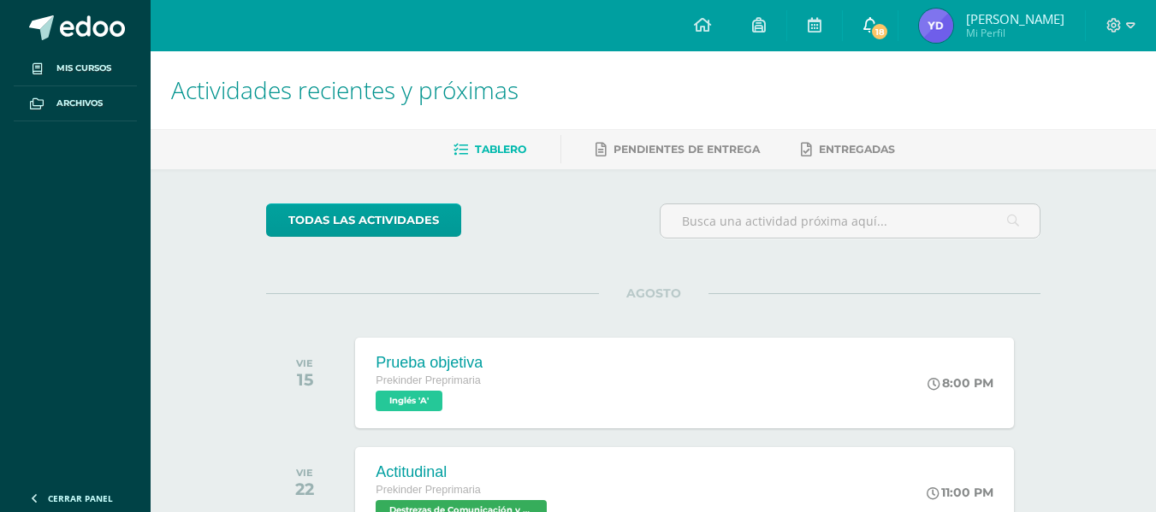
click at [881, 27] on span "18" at bounding box center [879, 31] width 19 height 19
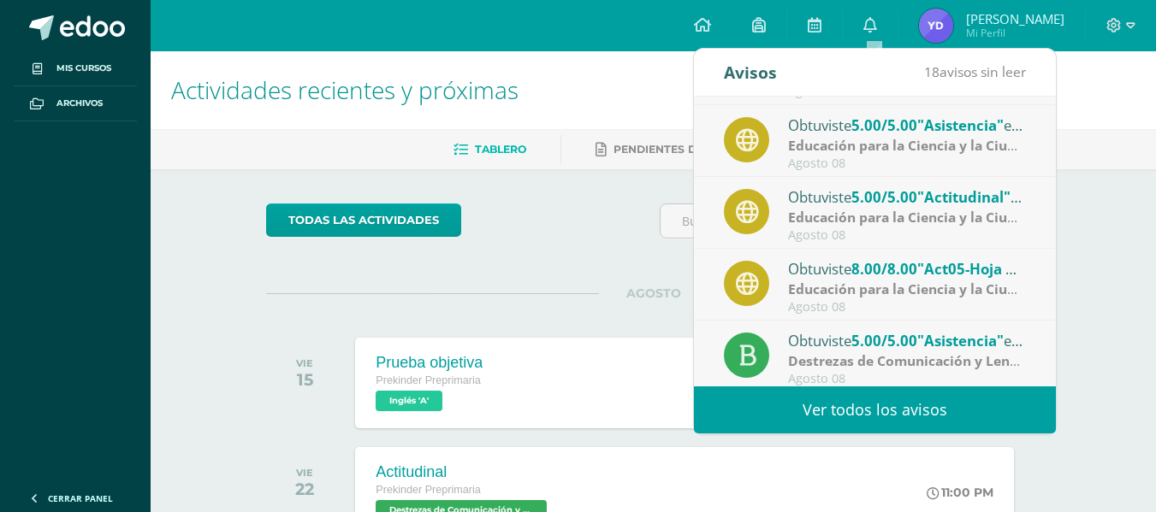
scroll to position [285, 0]
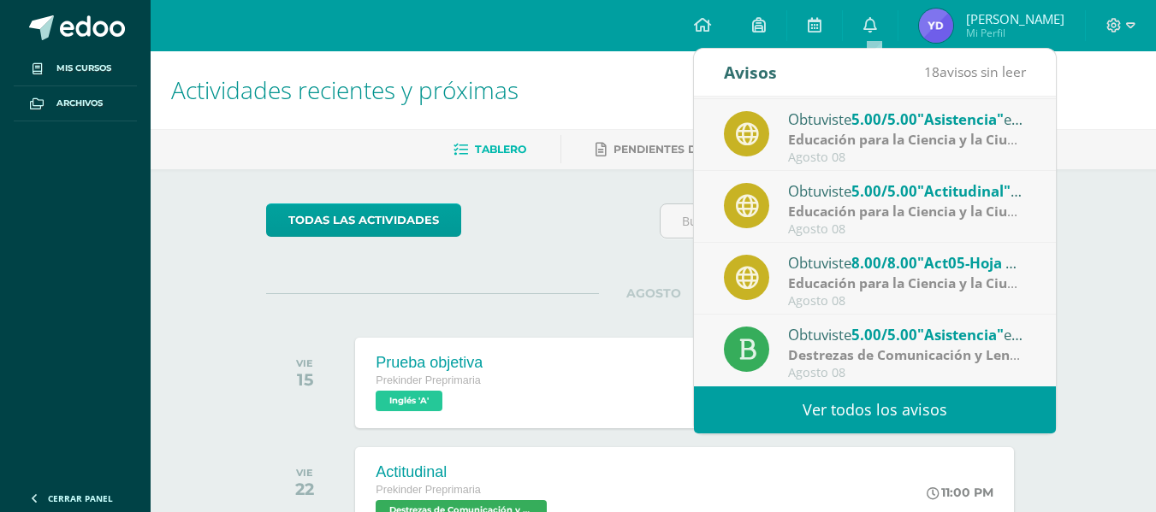
click at [897, 394] on link "Ver todos los avisos" at bounding box center [875, 410] width 362 height 47
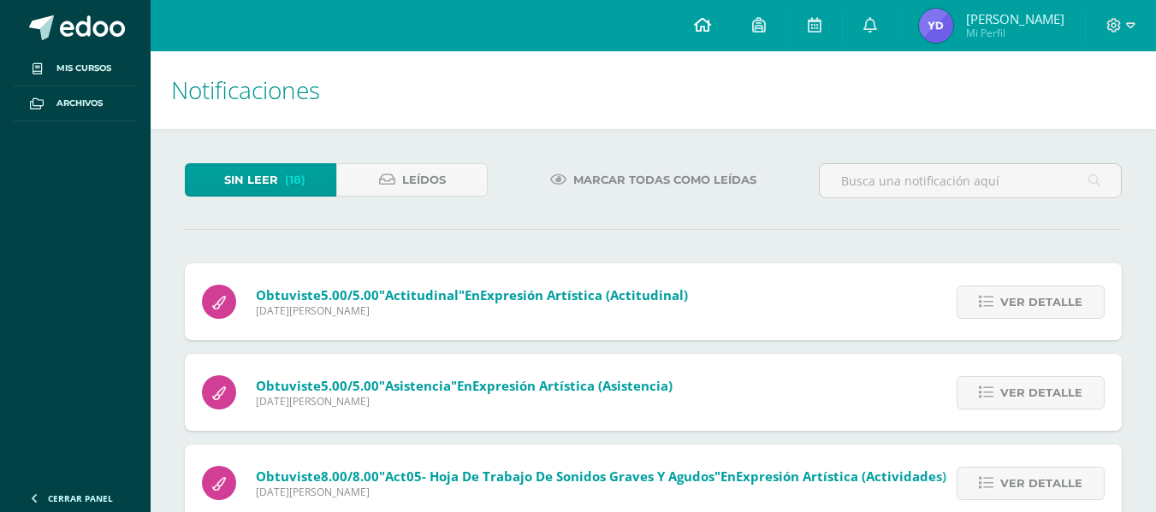
click at [715, 40] on link at bounding box center [702, 25] width 58 height 51
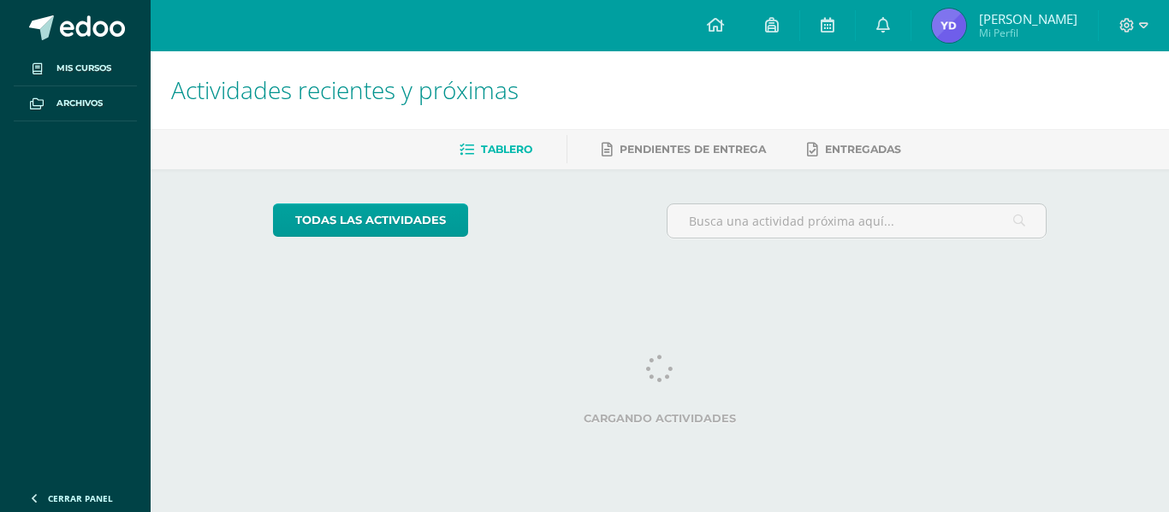
click at [946, 30] on img at bounding box center [949, 26] width 34 height 34
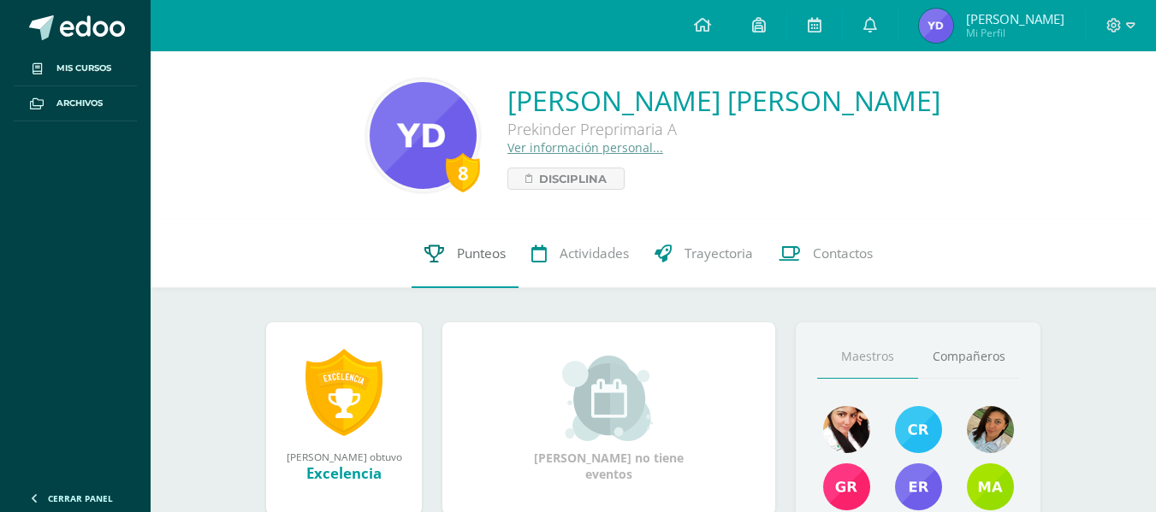
click at [458, 262] on span "Punteos" at bounding box center [481, 254] width 49 height 18
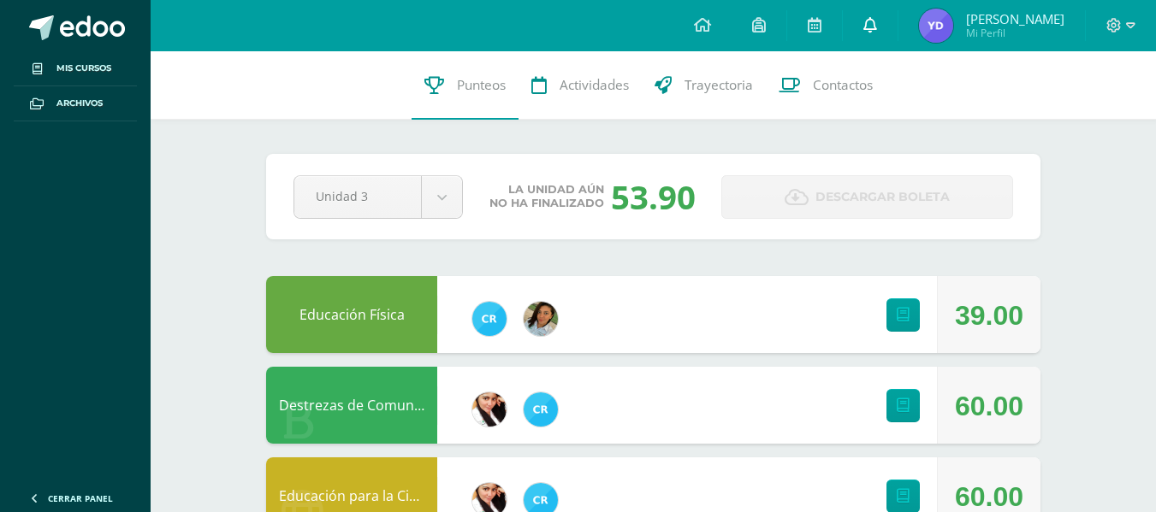
click at [881, 33] on link at bounding box center [870, 25] width 55 height 51
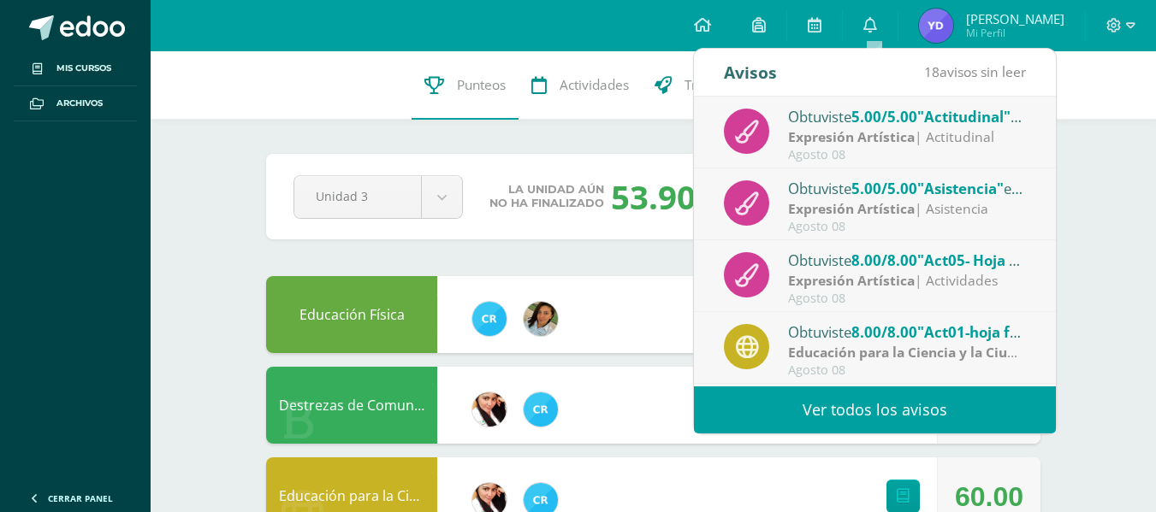
click at [1130, 246] on div "8 Yael De 428 Punteos Actividades Trayectoria Contactos Pendiente Unidad 3 Unid…" at bounding box center [653, 491] width 1005 height 880
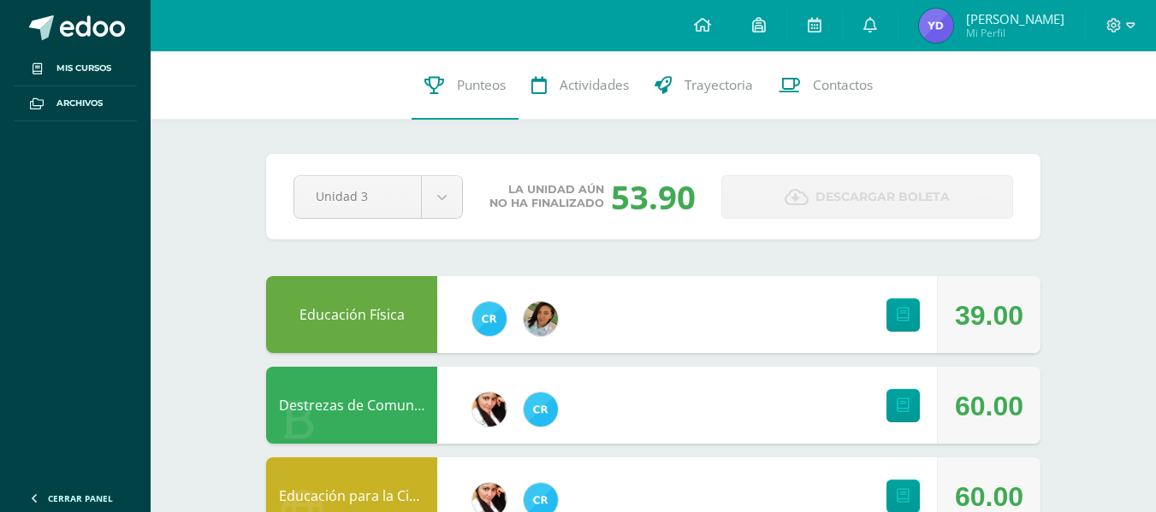
click at [711, 484] on div "Educación para la Ciencia y la Ciudadanía 60.00" at bounding box center [653, 496] width 774 height 77
click at [877, 21] on icon at bounding box center [870, 24] width 14 height 15
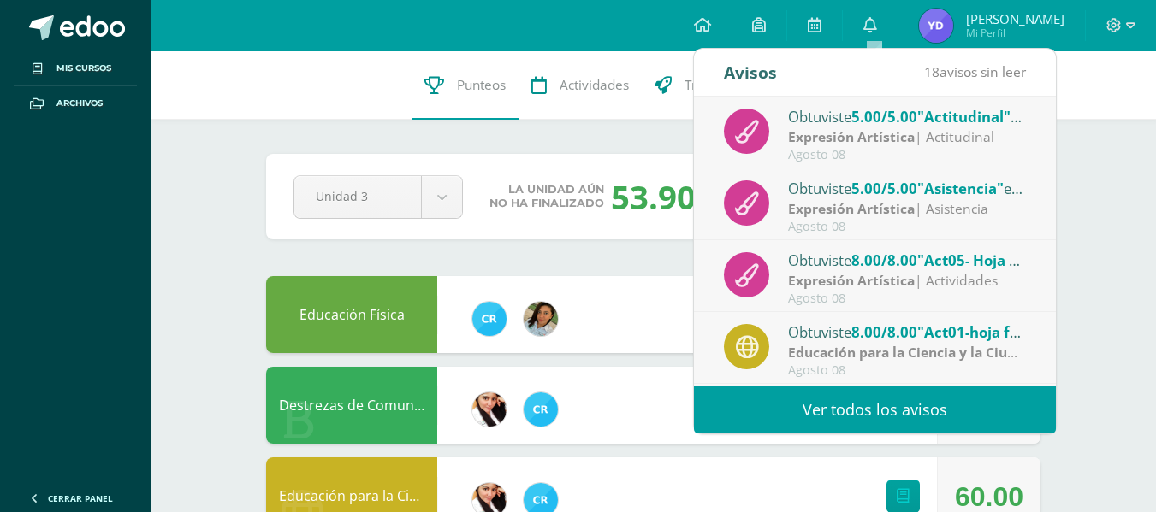
click at [867, 407] on link "Ver todos los avisos" at bounding box center [875, 410] width 362 height 47
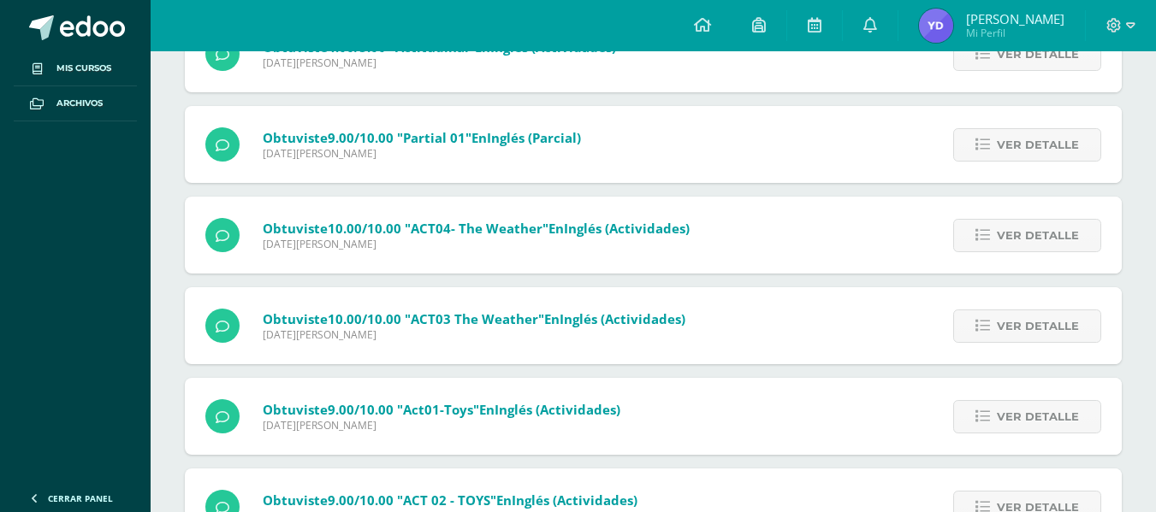
scroll to position [1404, 0]
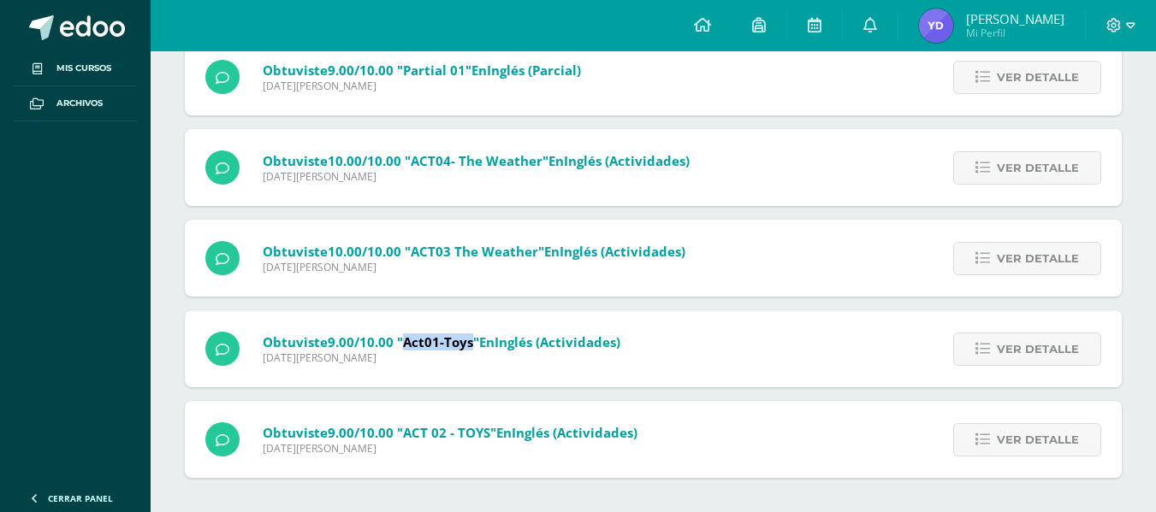
drag, startPoint x: 406, startPoint y: 345, endPoint x: 469, endPoint y: 345, distance: 62.4
click at [469, 345] on span ""Act01-Toys"" at bounding box center [438, 342] width 82 height 17
copy span "Act01-Toys"
drag, startPoint x: 404, startPoint y: 431, endPoint x: 488, endPoint y: 429, distance: 84.7
click at [488, 429] on span ""ACT 02 - TOYS"" at bounding box center [446, 432] width 99 height 17
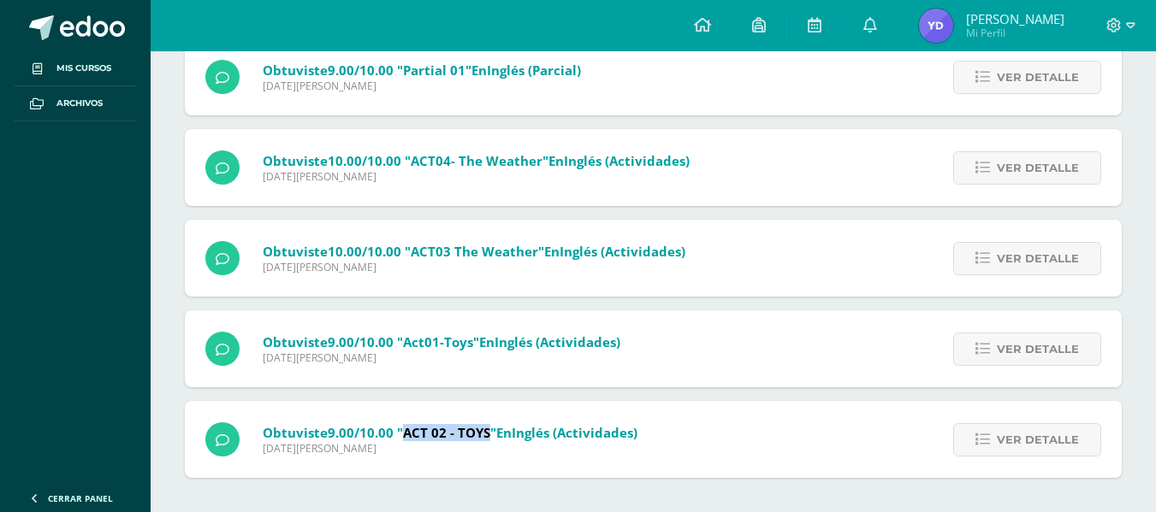
copy span "ACT 02 - TOYS"
drag, startPoint x: 409, startPoint y: 251, endPoint x: 535, endPoint y: 252, distance: 125.8
click at [535, 252] on span ""ACT03 The weather"" at bounding box center [474, 251] width 139 height 17
copy span "ACT03 The weather"
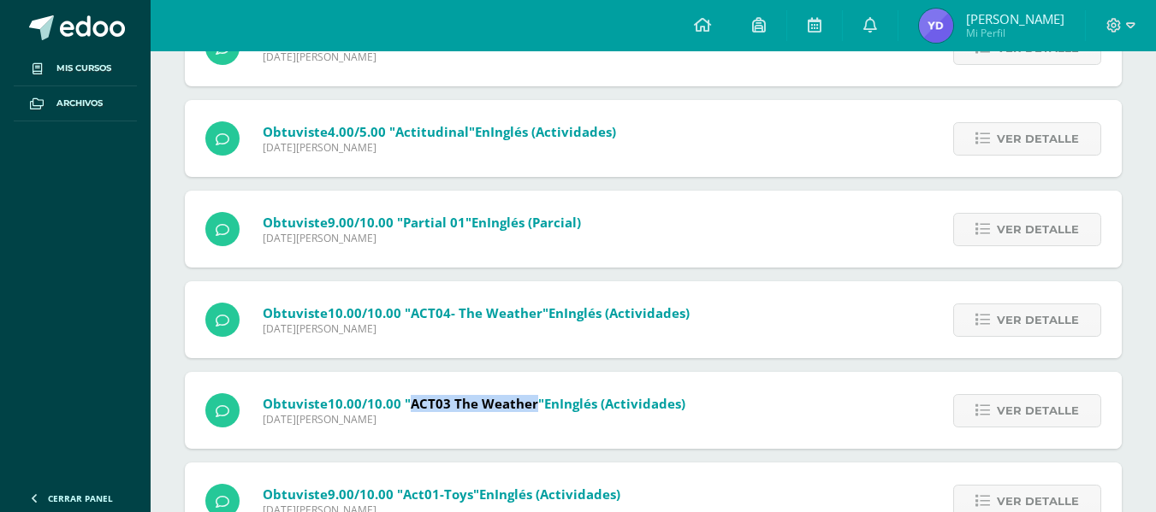
scroll to position [1233, 0]
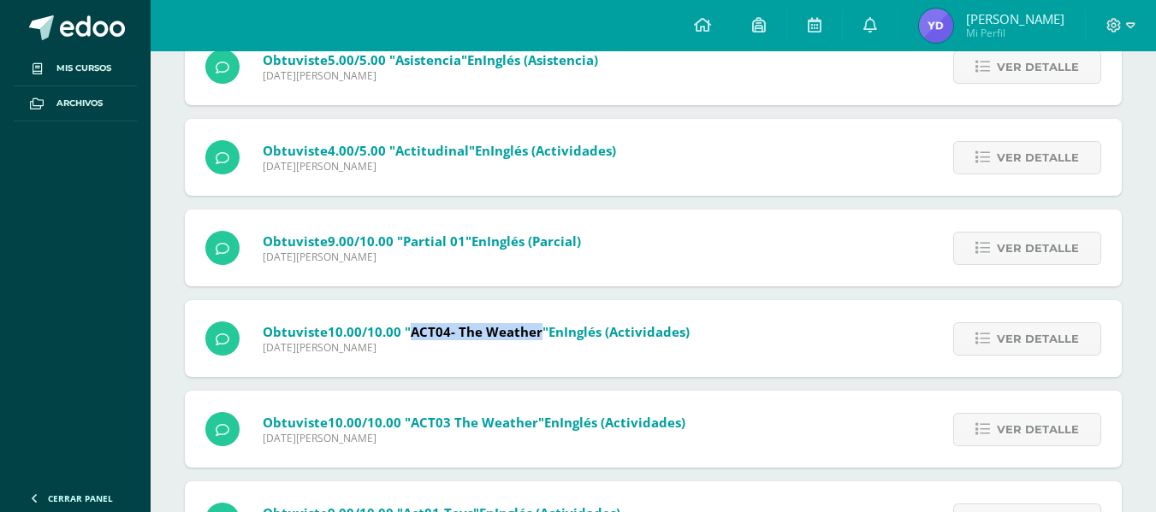
drag, startPoint x: 412, startPoint y: 330, endPoint x: 538, endPoint y: 328, distance: 125.8
click at [538, 328] on span ""ACT04- The weather"" at bounding box center [477, 331] width 144 height 17
copy span "ACT04- The weather"
click at [406, 240] on span ""Partial 01"" at bounding box center [434, 241] width 74 height 17
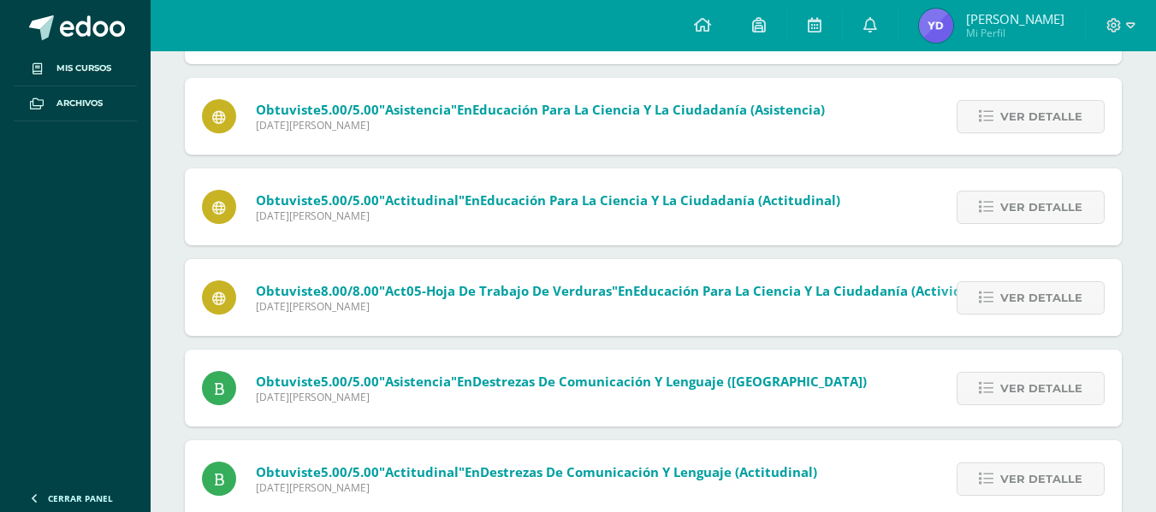
scroll to position [0, 0]
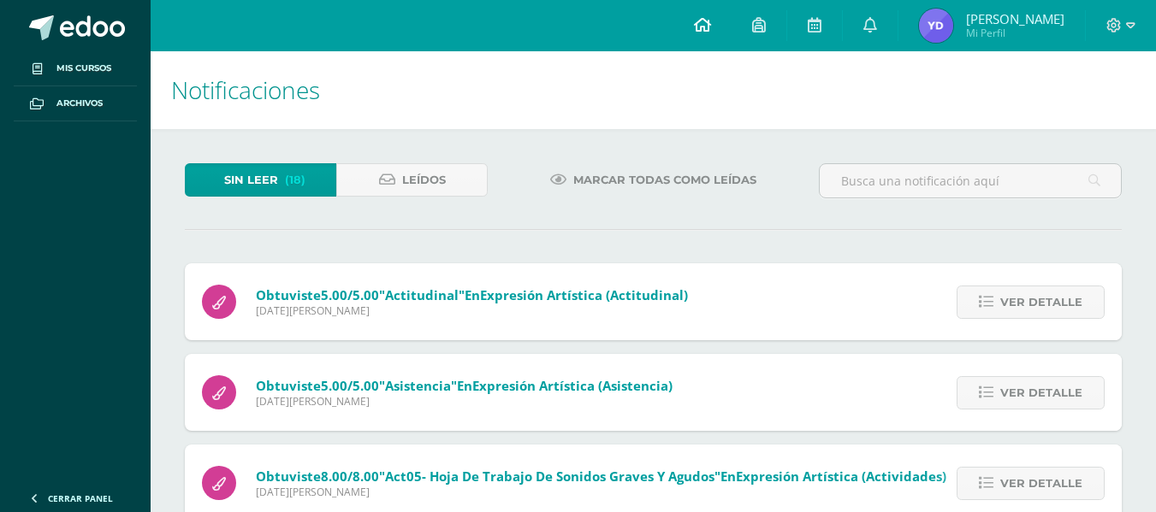
click at [705, 24] on icon at bounding box center [702, 24] width 17 height 15
click at [938, 21] on img at bounding box center [936, 26] width 34 height 34
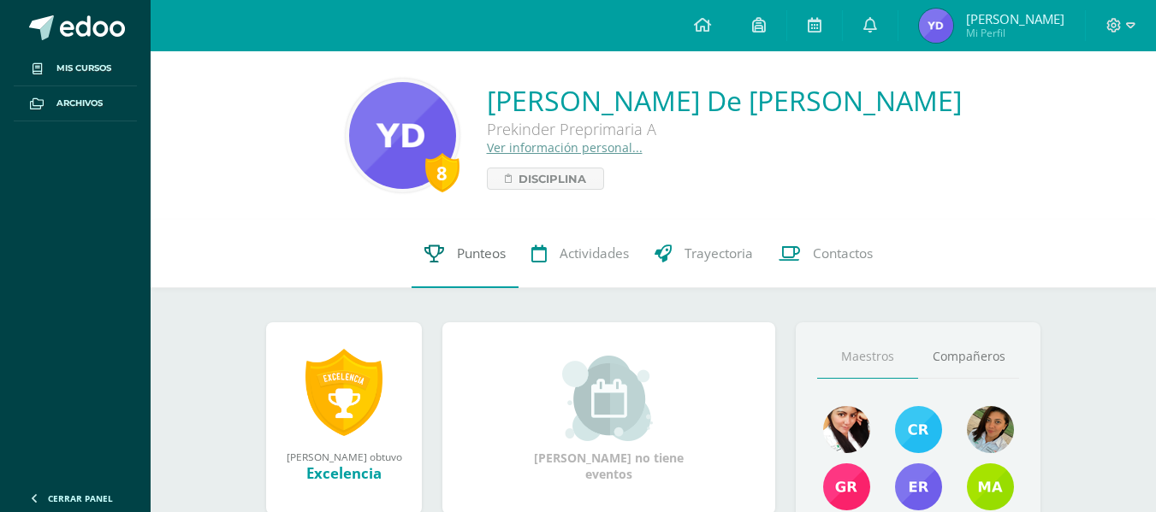
click at [477, 253] on span "Punteos" at bounding box center [481, 254] width 49 height 18
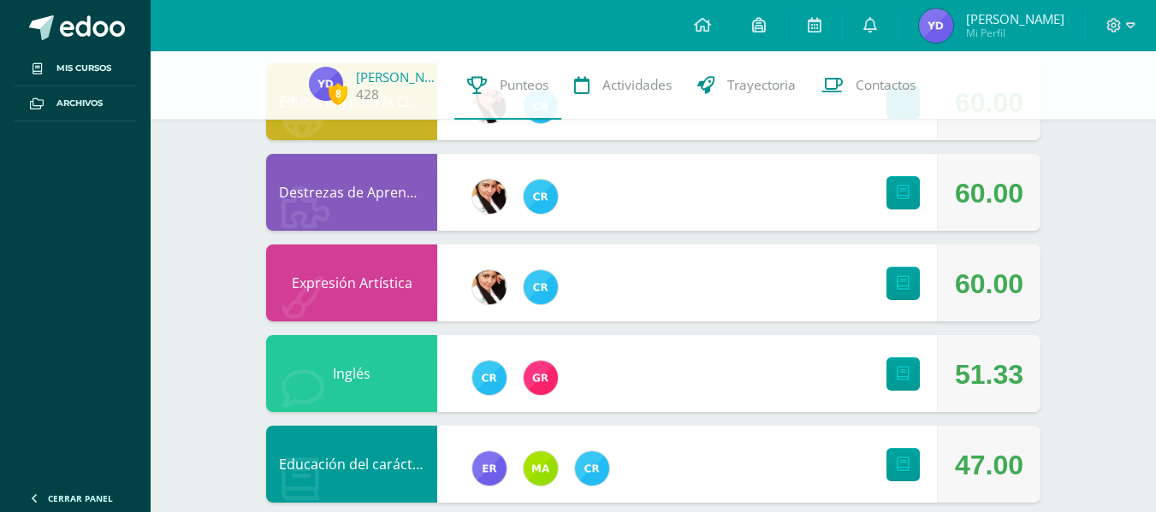
scroll to position [412, 0]
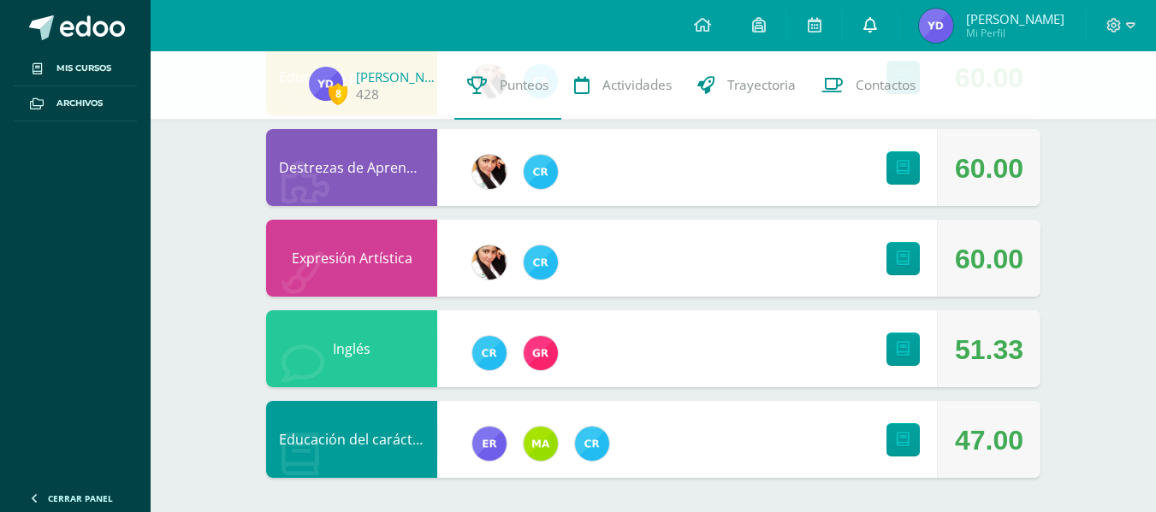
click at [877, 21] on icon at bounding box center [870, 24] width 14 height 15
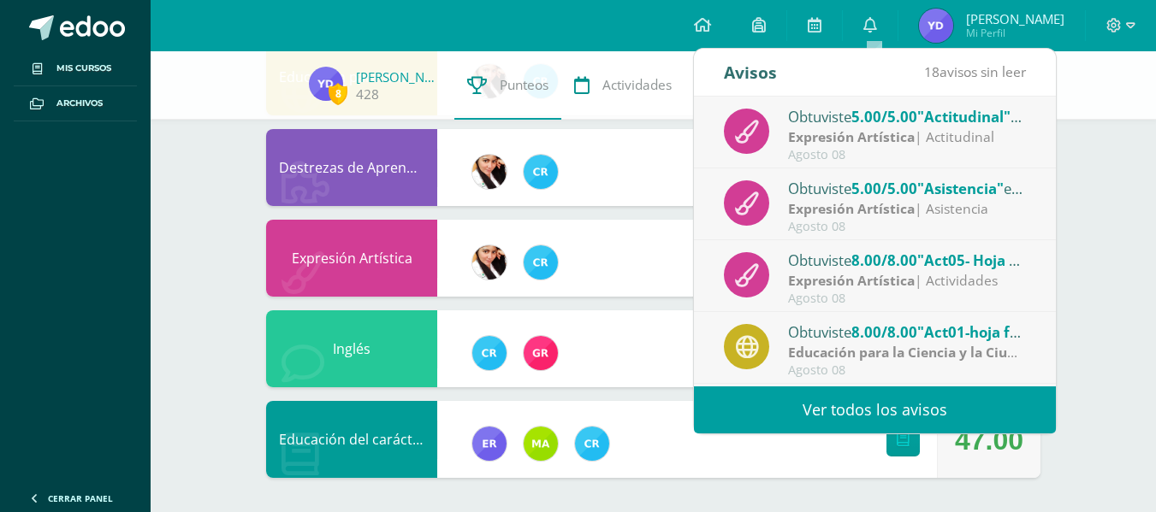
click at [882, 405] on link "Ver todos los avisos" at bounding box center [875, 410] width 362 height 47
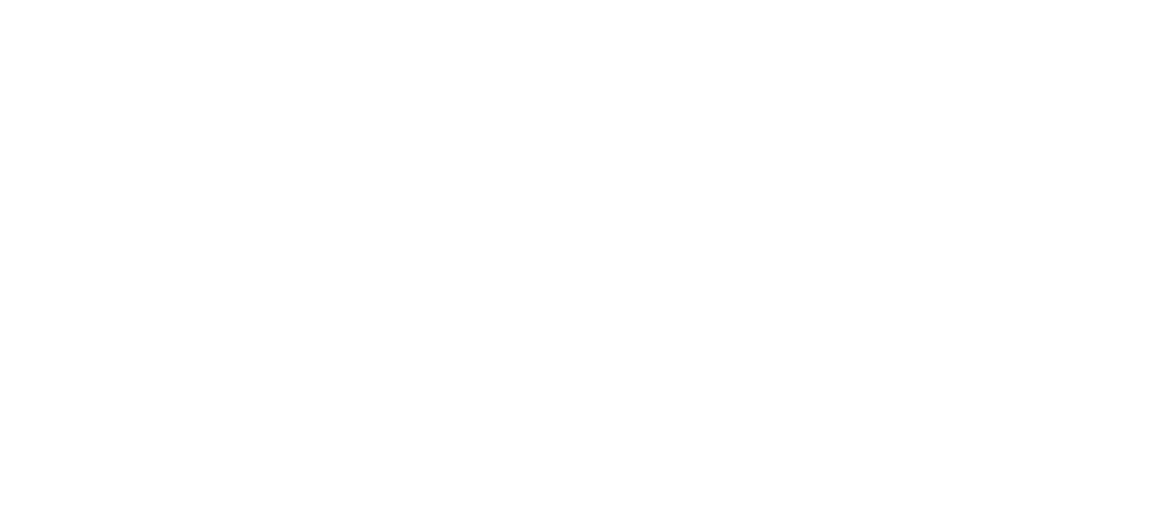
click at [0, 0] on html at bounding box center [0, 0] width 0 height 0
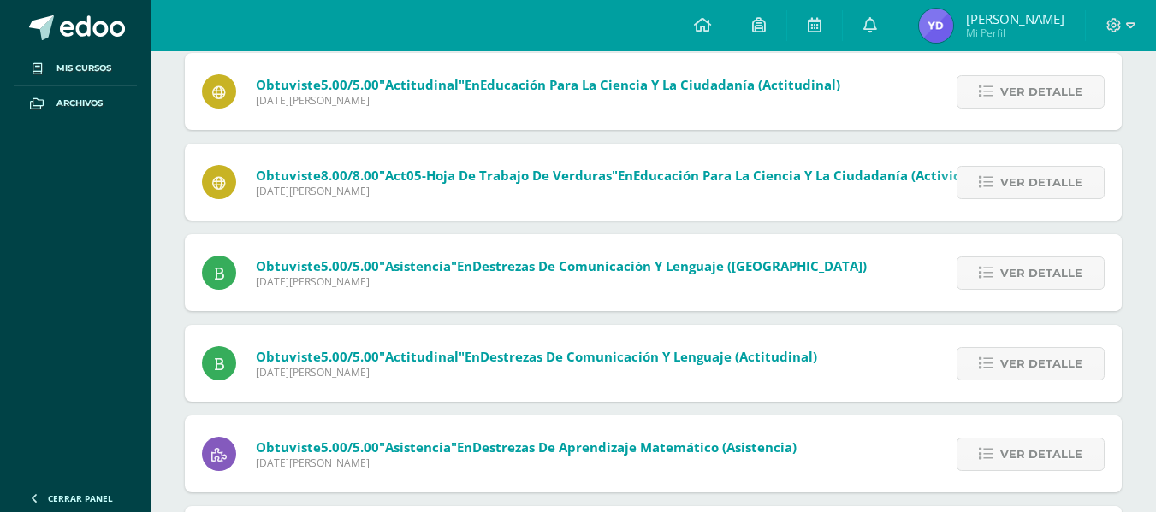
scroll to position [634, 0]
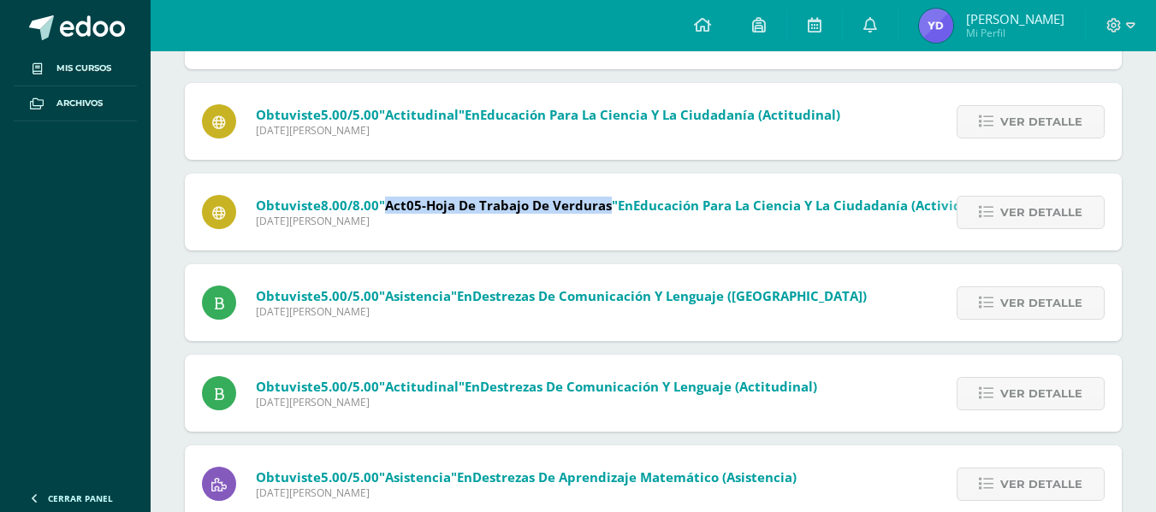
drag, startPoint x: 393, startPoint y: 206, endPoint x: 613, endPoint y: 198, distance: 220.0
click at [613, 198] on span ""Act05-Hoja de trabajo de verduras"" at bounding box center [498, 205] width 239 height 17
copy span "Act05-Hoja de trabajo de verduras"
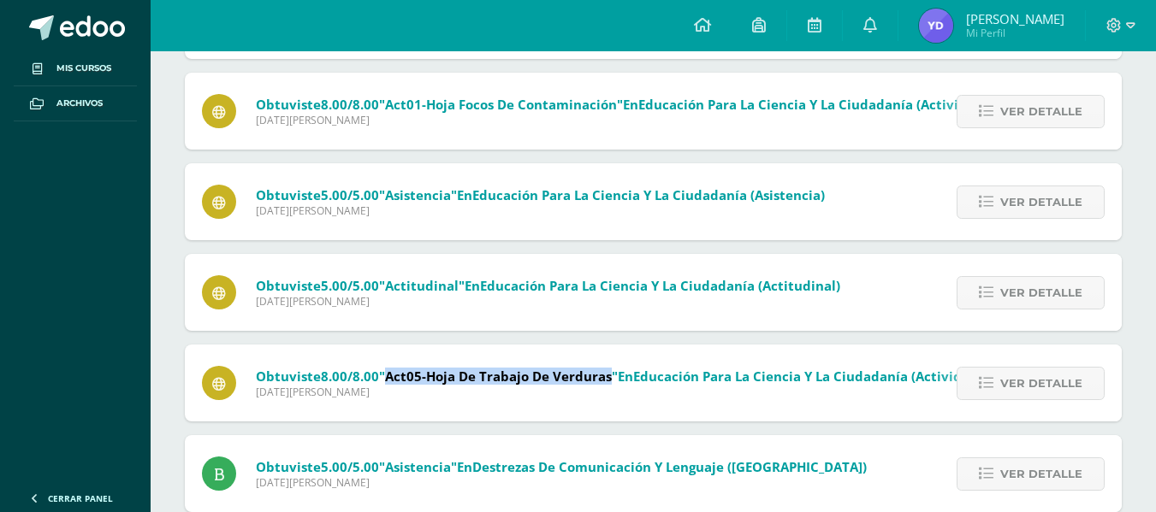
scroll to position [377, 0]
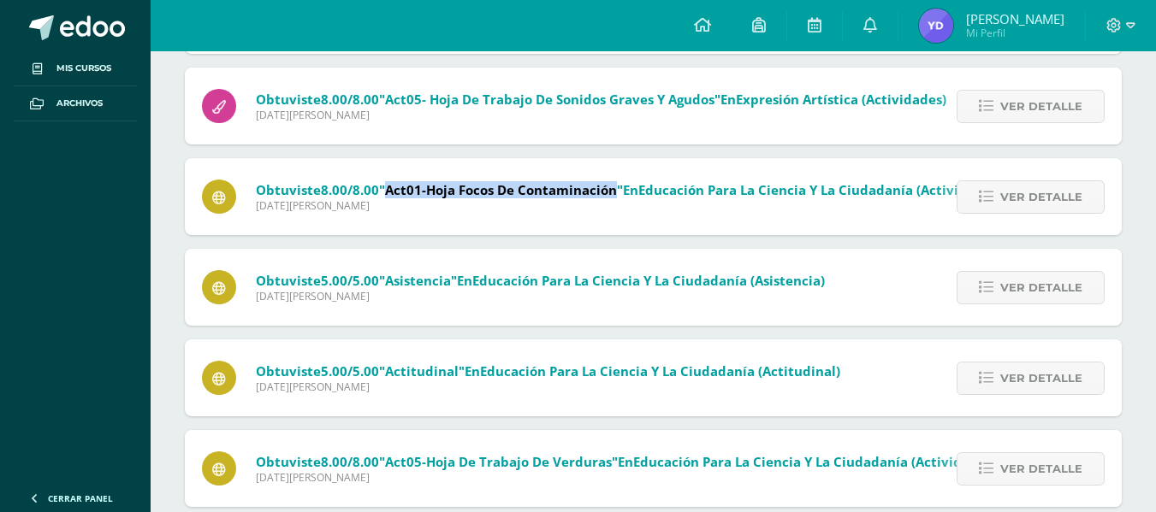
drag, startPoint x: 388, startPoint y: 189, endPoint x: 615, endPoint y: 184, distance: 227.6
click at [615, 184] on span ""Act01-hoja focos de contaminación"" at bounding box center [501, 189] width 244 height 17
copy span "Act01-hoja focos de contaminación"
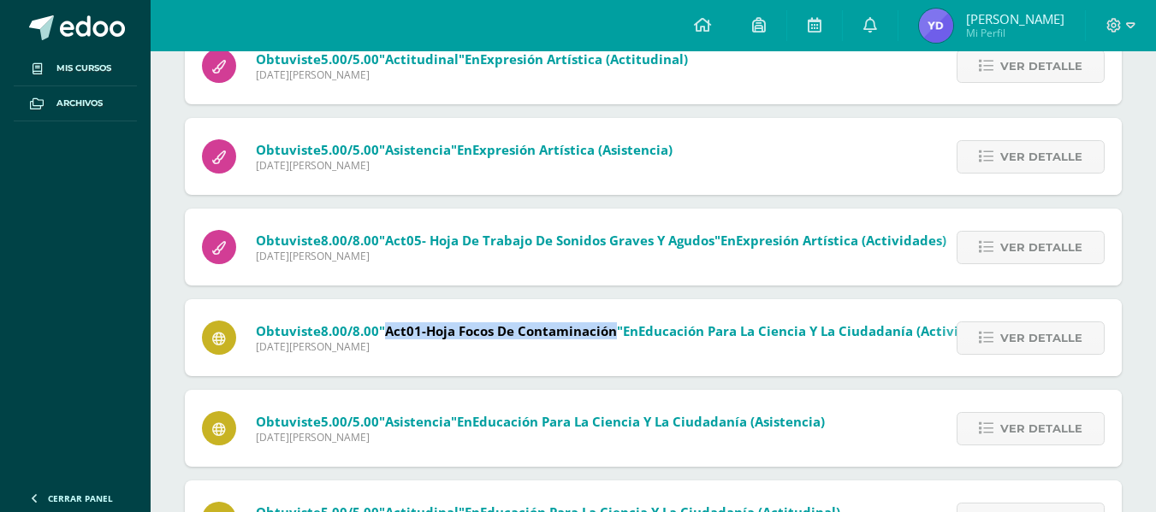
scroll to position [206, 0]
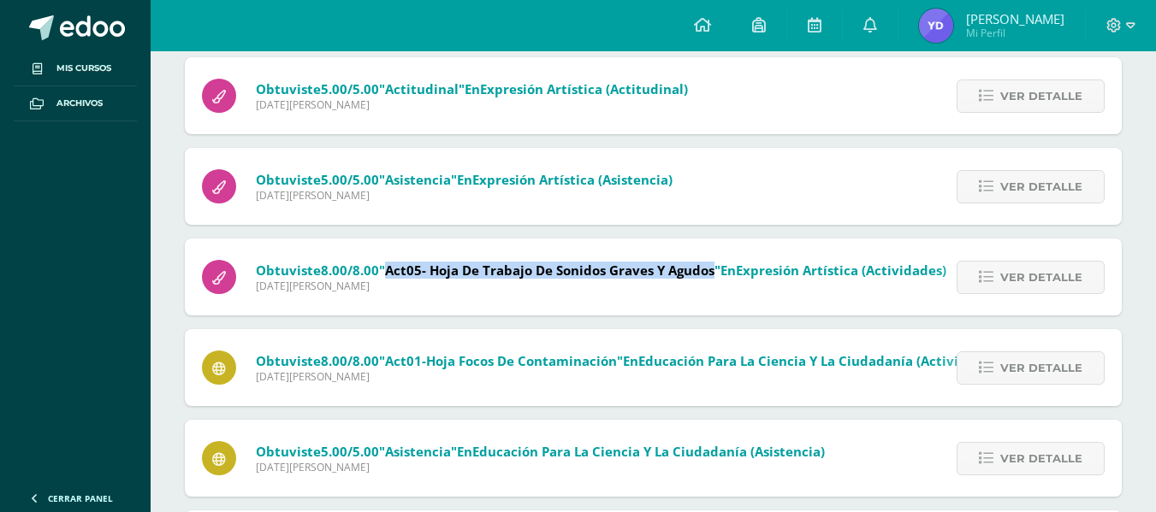
drag, startPoint x: 393, startPoint y: 271, endPoint x: 716, endPoint y: 269, distance: 323.4
click at [716, 269] on span ""Act05- Hoja de trabajo de sonidos graves y agudos"" at bounding box center [549, 270] width 341 height 17
copy span "Act05- Hoja de trabajo de sonidos graves y agudos"
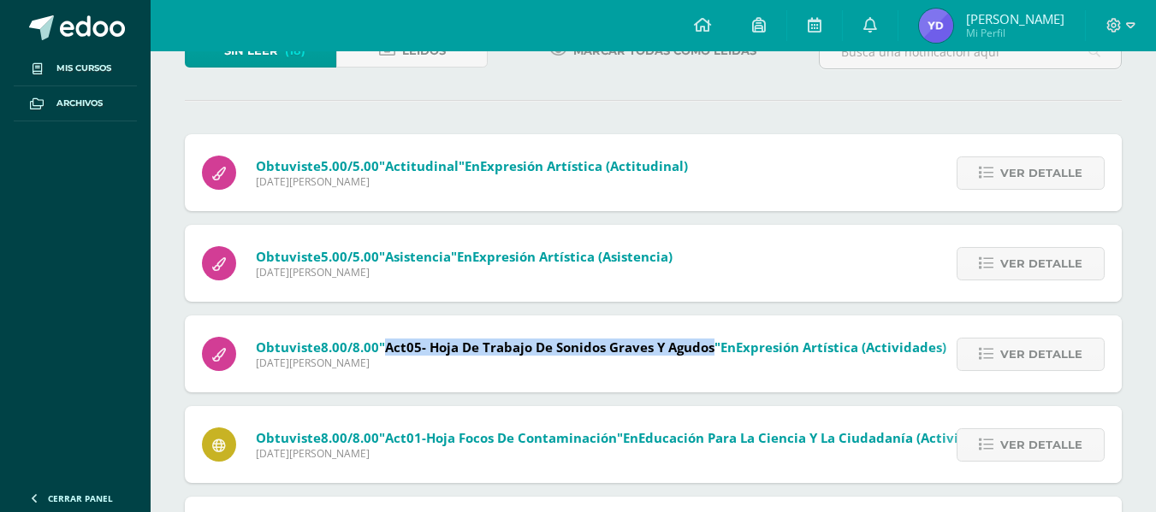
scroll to position [35, 0]
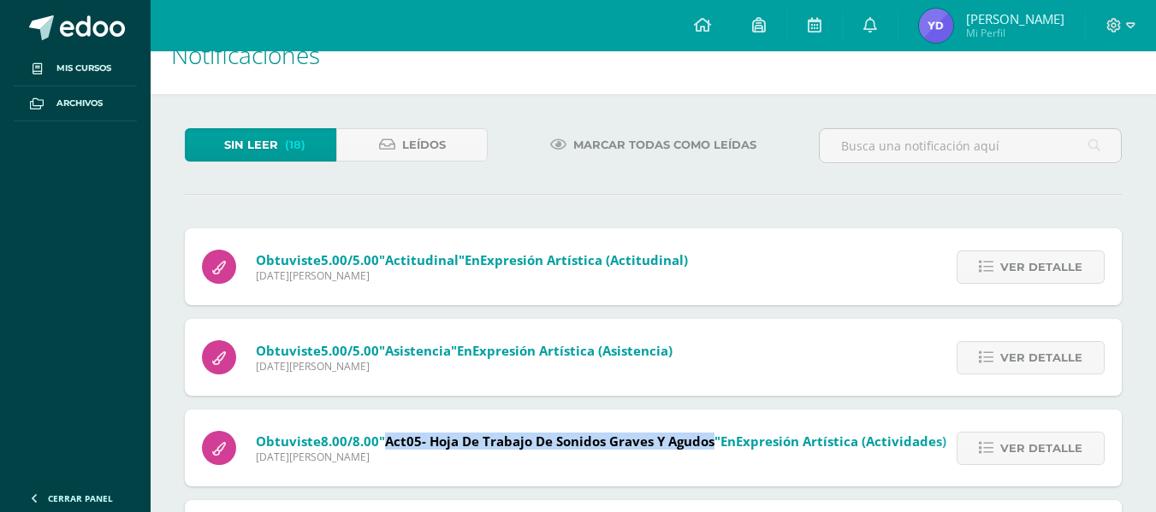
click at [939, 26] on img at bounding box center [936, 26] width 34 height 34
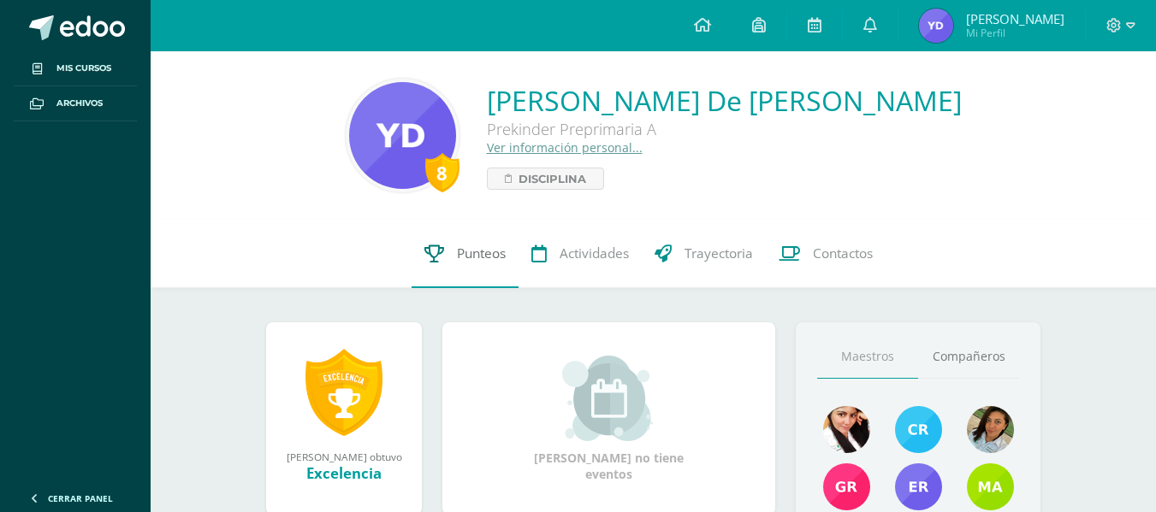
click at [486, 256] on span "Punteos" at bounding box center [481, 254] width 49 height 18
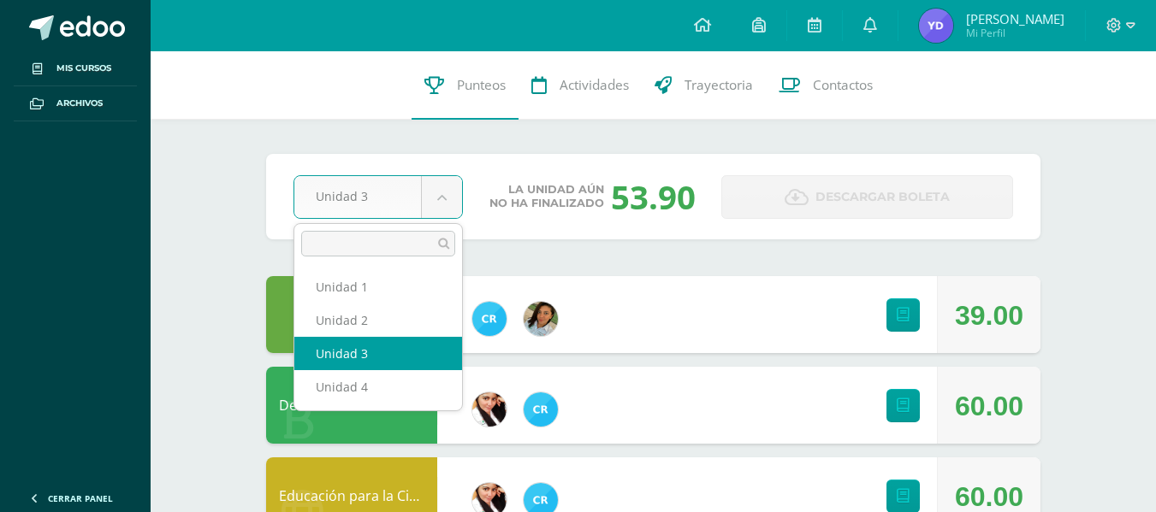
click at [448, 202] on body "Mis cursos Archivos Cerrar panel Comprensión lectora Prekinder Preprimaria "A" …" at bounding box center [578, 466] width 1156 height 932
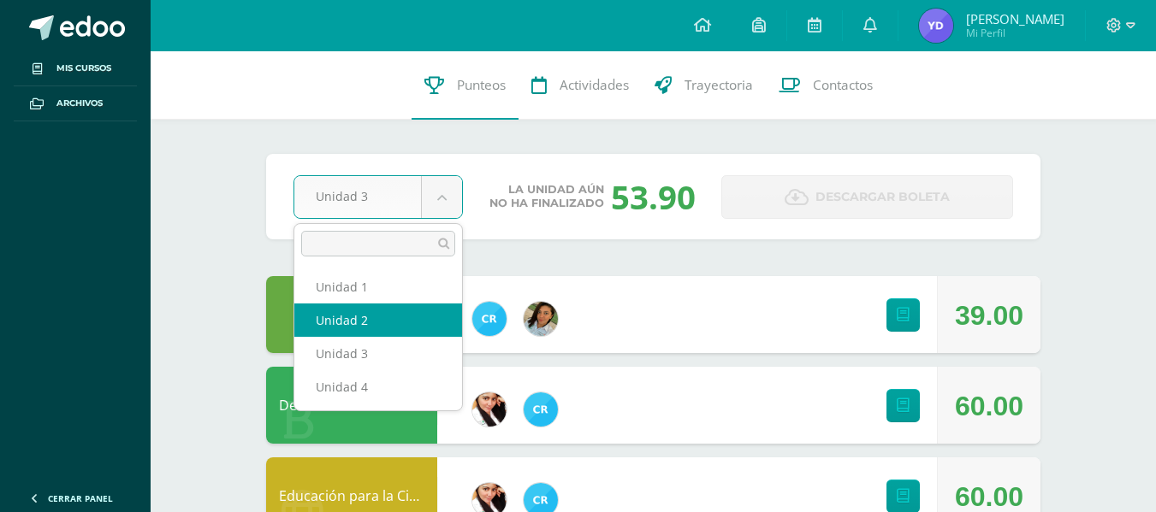
select select "Unidad 2"
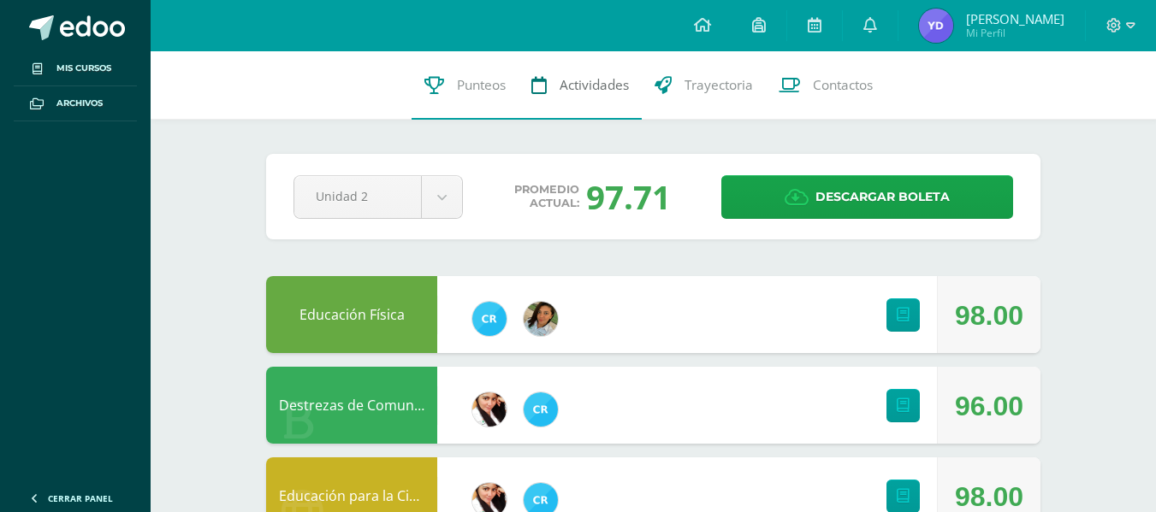
click at [577, 75] on link "Actividades" at bounding box center [579, 85] width 123 height 68
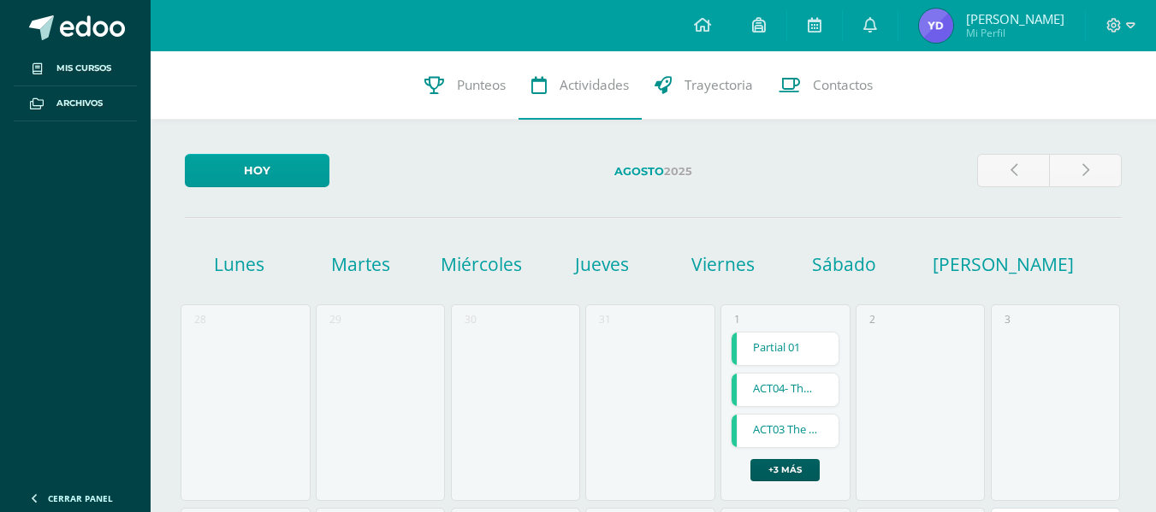
click at [936, 27] on img at bounding box center [936, 26] width 34 height 34
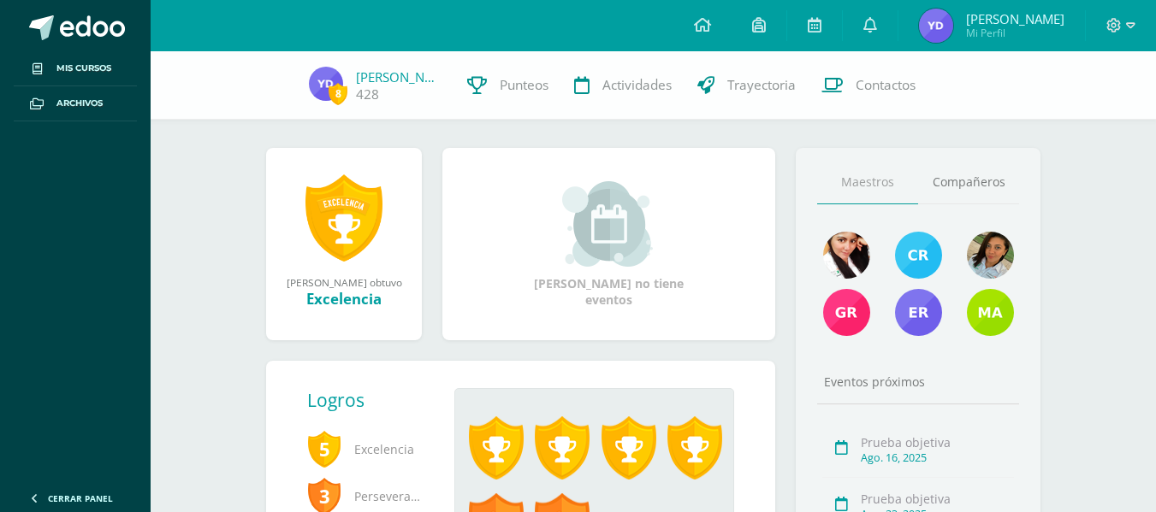
scroll to position [171, 0]
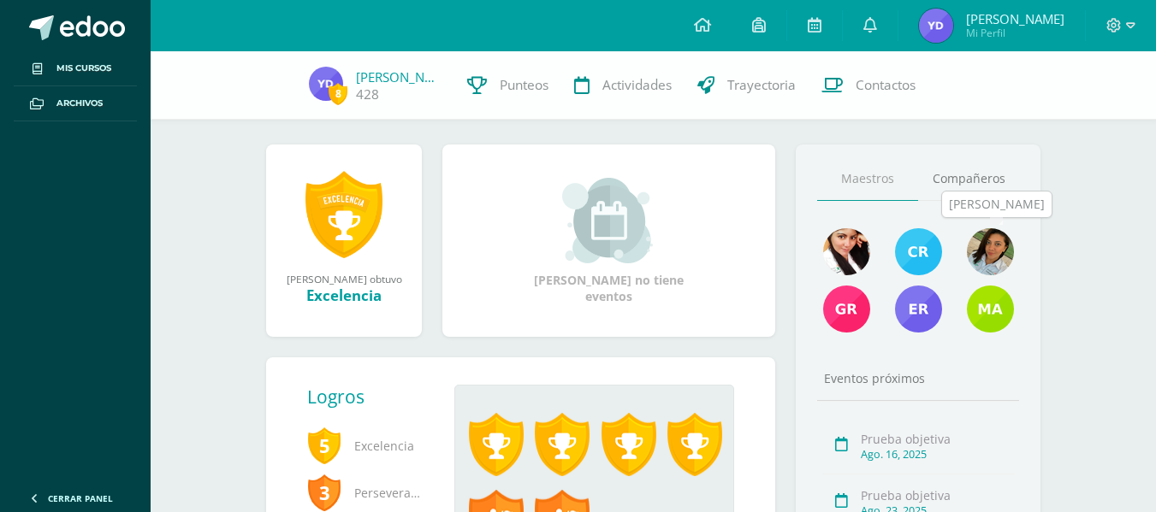
click at [981, 268] on img at bounding box center [990, 251] width 47 height 47
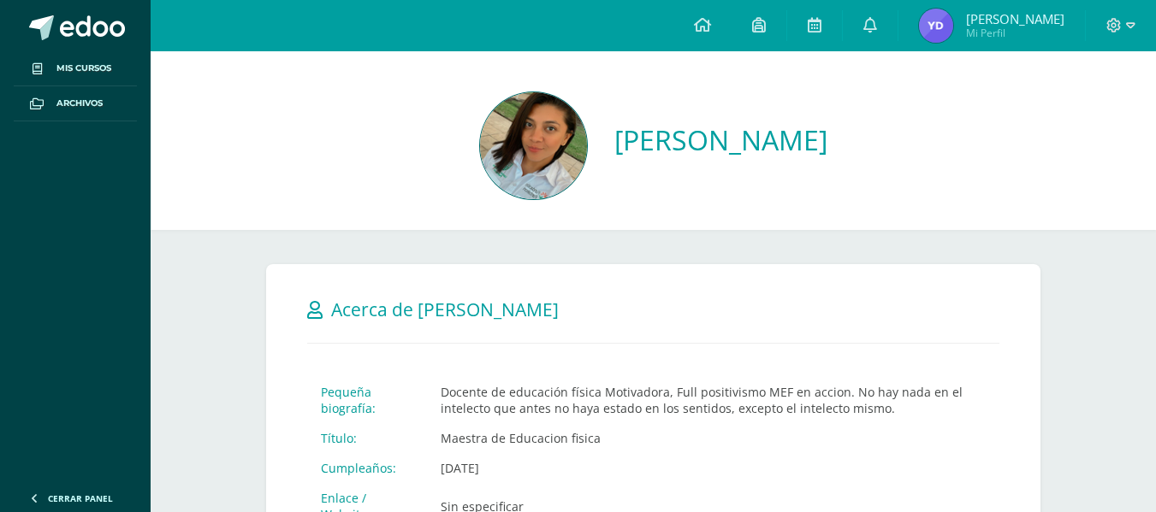
click at [943, 33] on img at bounding box center [936, 26] width 34 height 34
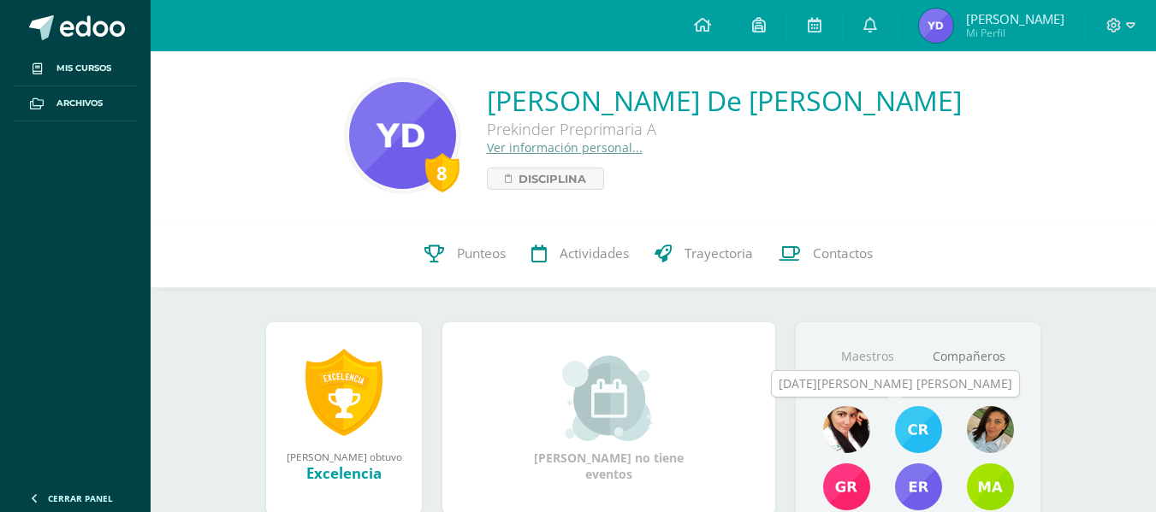
click at [838, 440] on img at bounding box center [846, 429] width 47 height 47
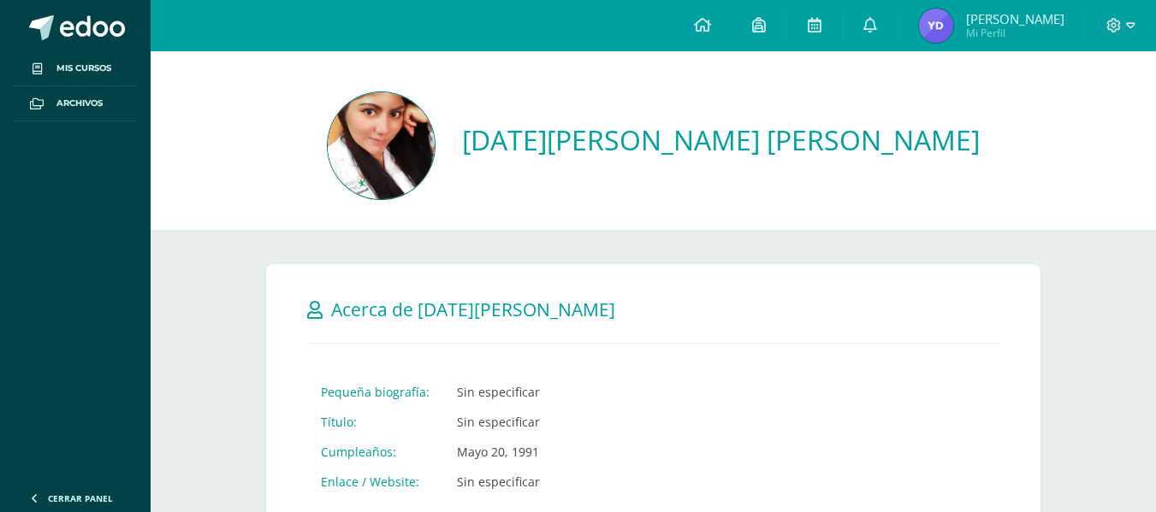
click at [944, 28] on img at bounding box center [936, 26] width 34 height 34
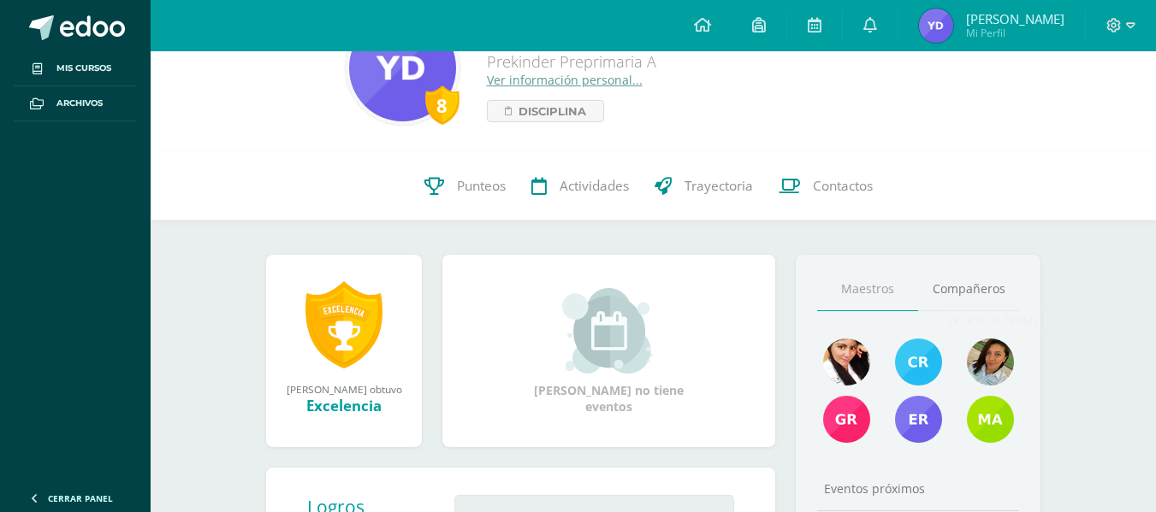
scroll to position [171, 0]
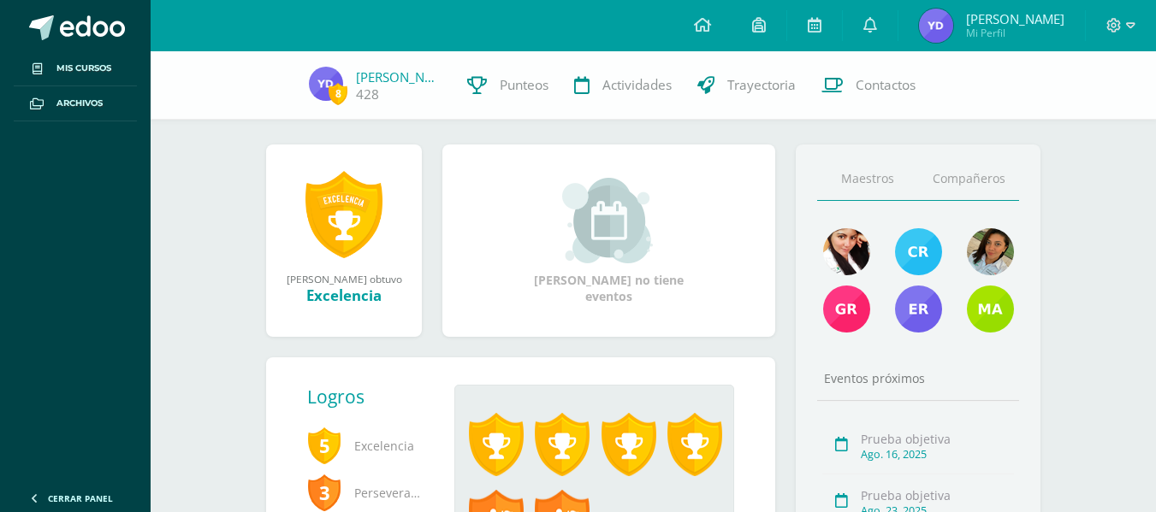
click at [975, 186] on link "Compañeros" at bounding box center [968, 179] width 101 height 44
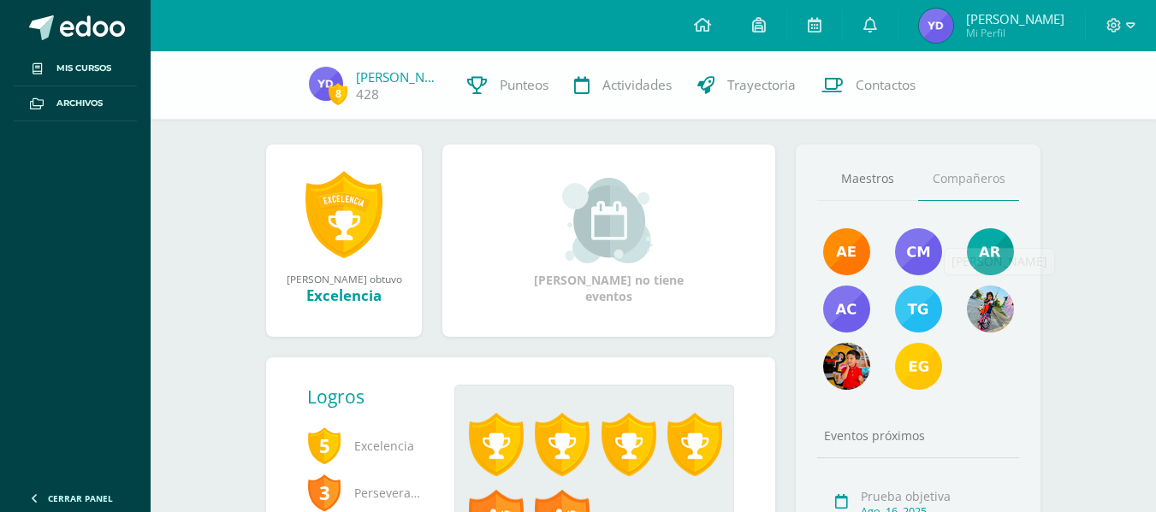
click at [981, 374] on div at bounding box center [918, 314] width 216 height 172
click at [971, 390] on div at bounding box center [918, 314] width 216 height 172
click at [977, 321] on img at bounding box center [990, 309] width 47 height 47
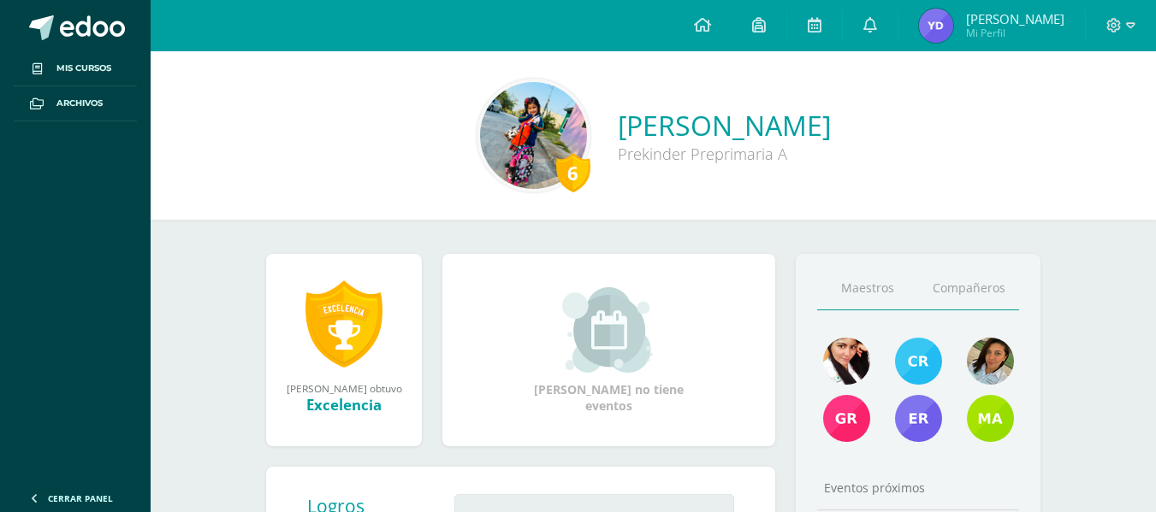
click at [970, 285] on link "Compañeros" at bounding box center [968, 289] width 101 height 44
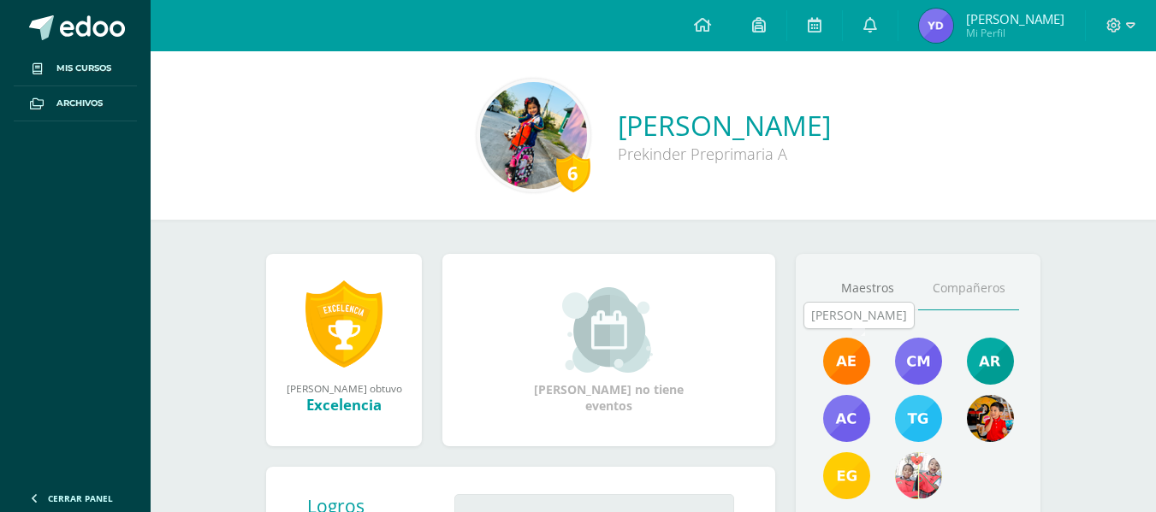
click at [839, 354] on img at bounding box center [846, 361] width 47 height 47
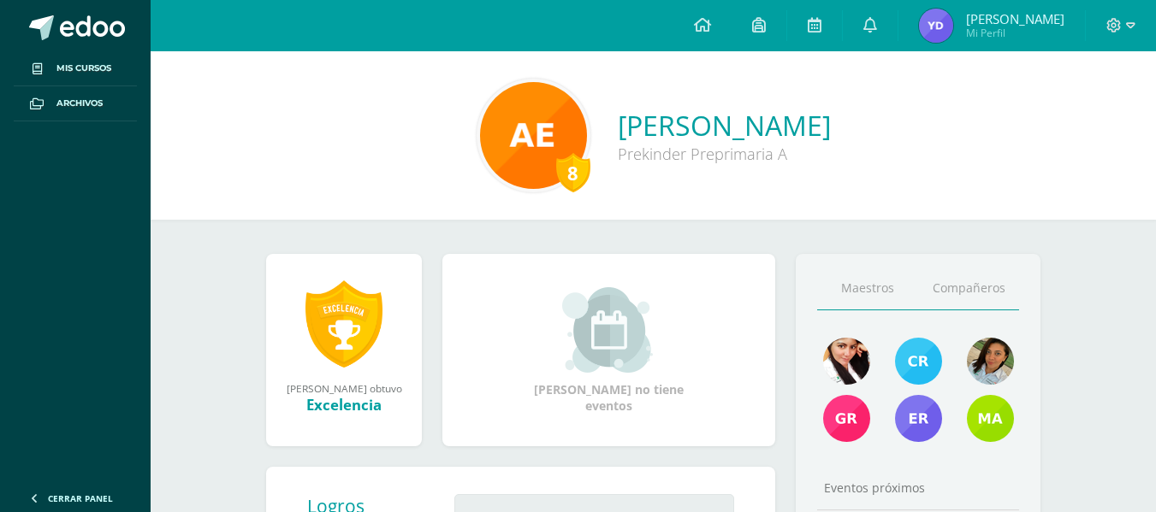
click at [986, 292] on link "Compañeros" at bounding box center [968, 289] width 101 height 44
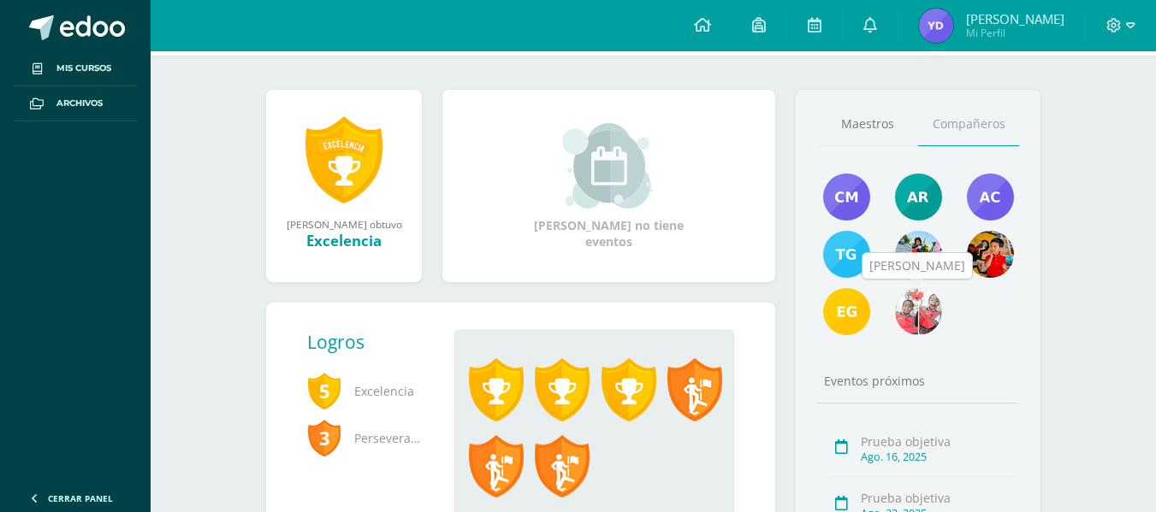
scroll to position [171, 0]
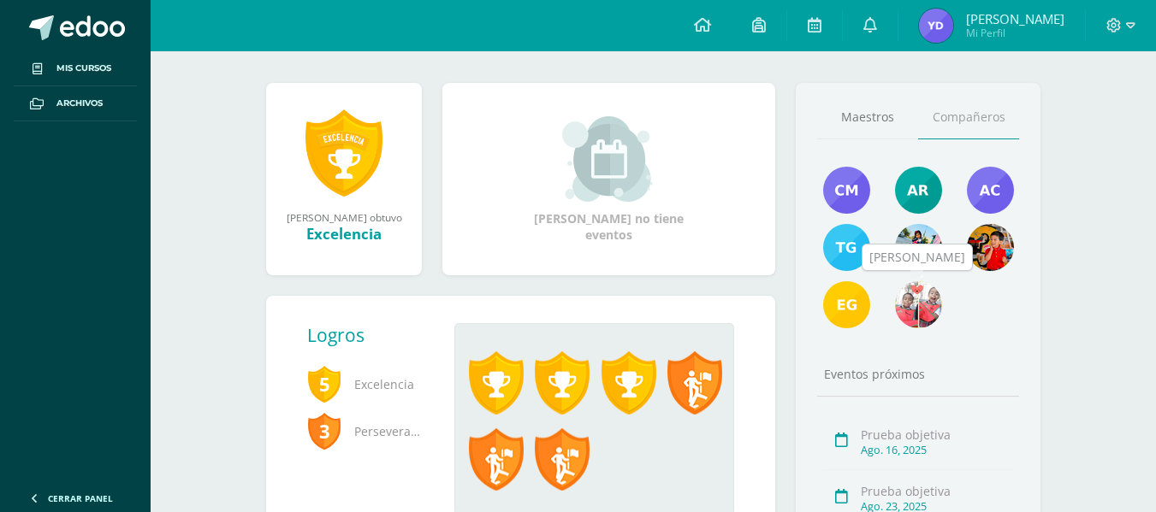
click at [917, 323] on img at bounding box center [918, 304] width 47 height 47
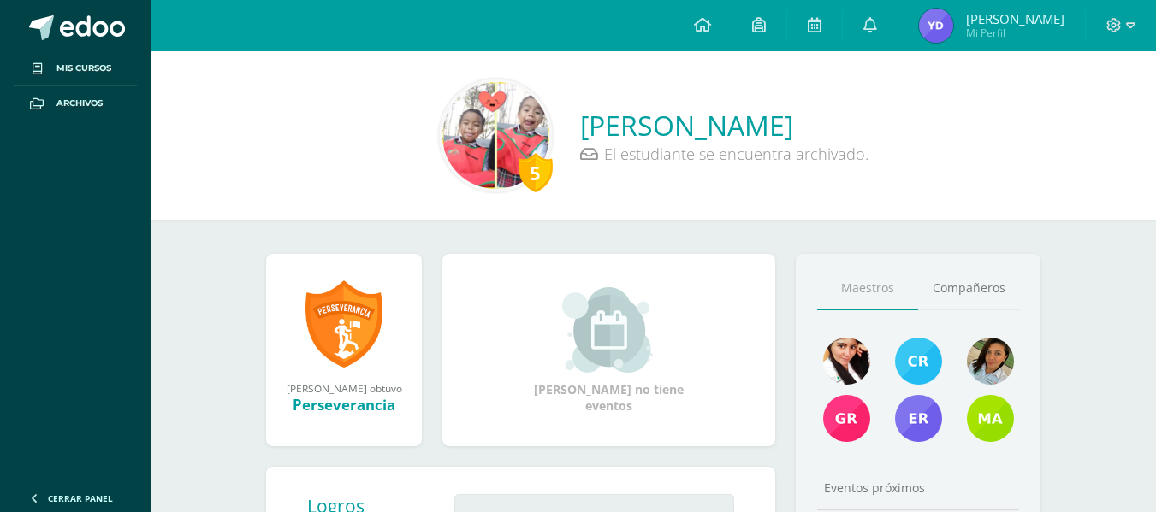
click at [442, 122] on img at bounding box center [495, 135] width 107 height 107
click at [978, 292] on link "Compañeros" at bounding box center [968, 289] width 101 height 44
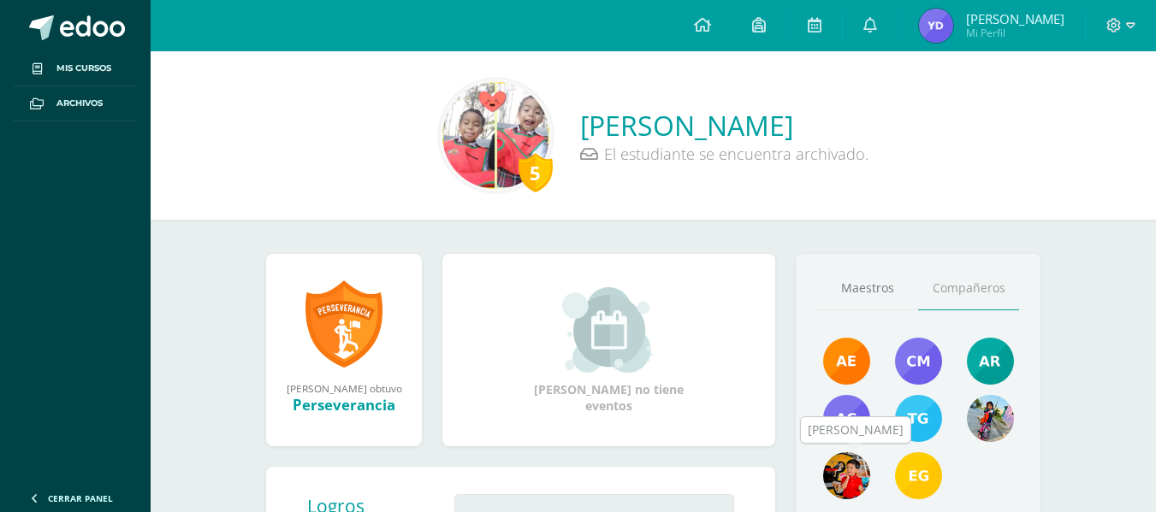
click at [848, 471] on img at bounding box center [846, 476] width 47 height 47
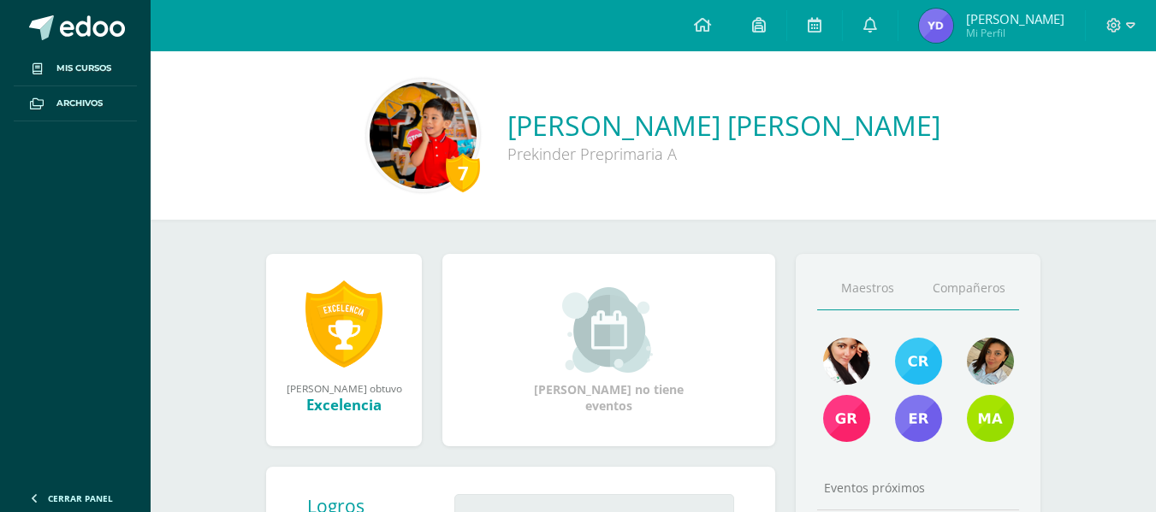
click at [987, 287] on link "Compañeros" at bounding box center [968, 289] width 101 height 44
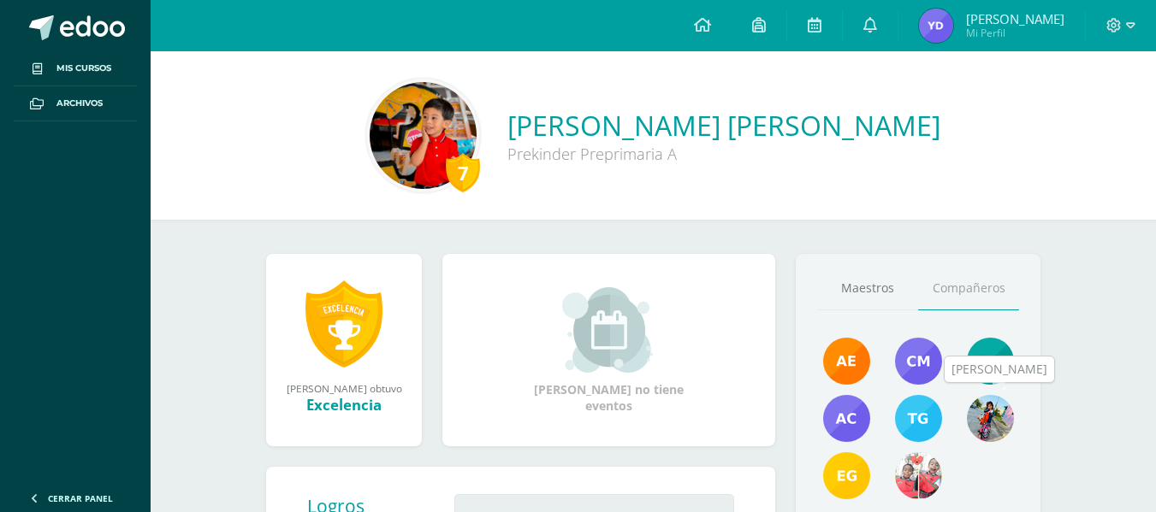
click at [987, 415] on img at bounding box center [990, 418] width 47 height 47
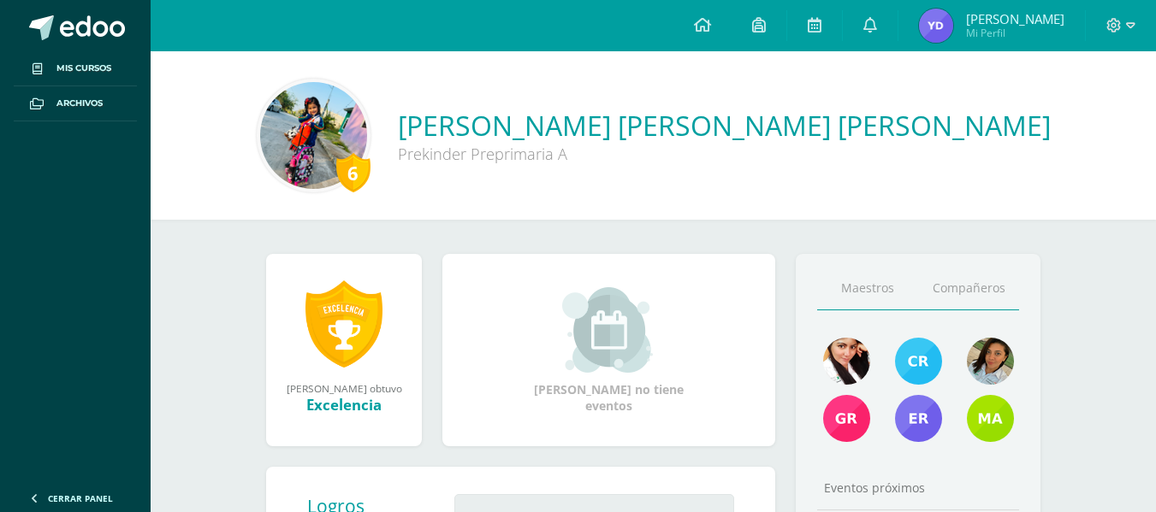
click at [976, 294] on link "Compañeros" at bounding box center [968, 289] width 101 height 44
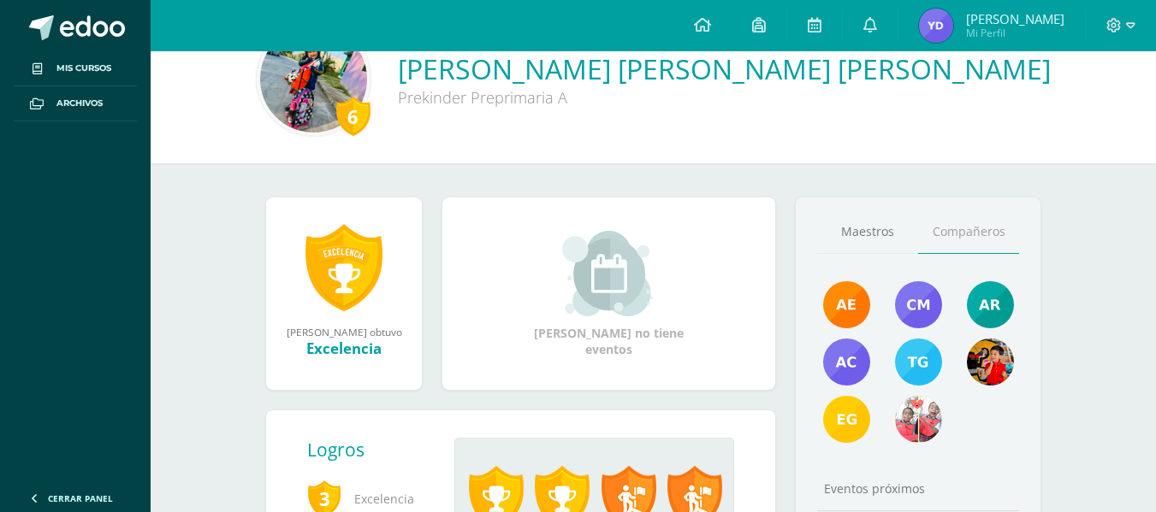
scroll to position [86, 0]
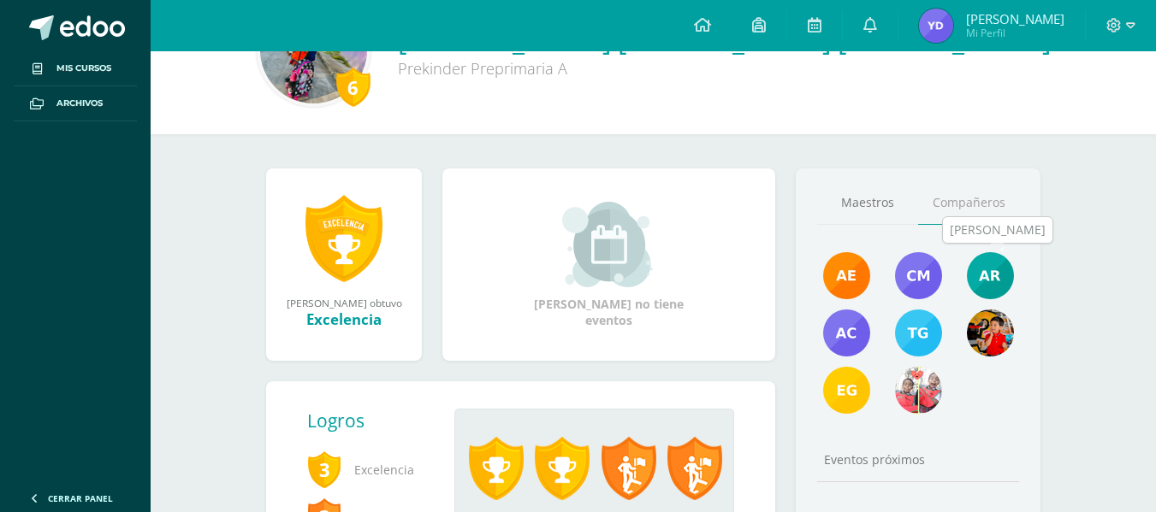
click at [993, 282] on img at bounding box center [990, 275] width 47 height 47
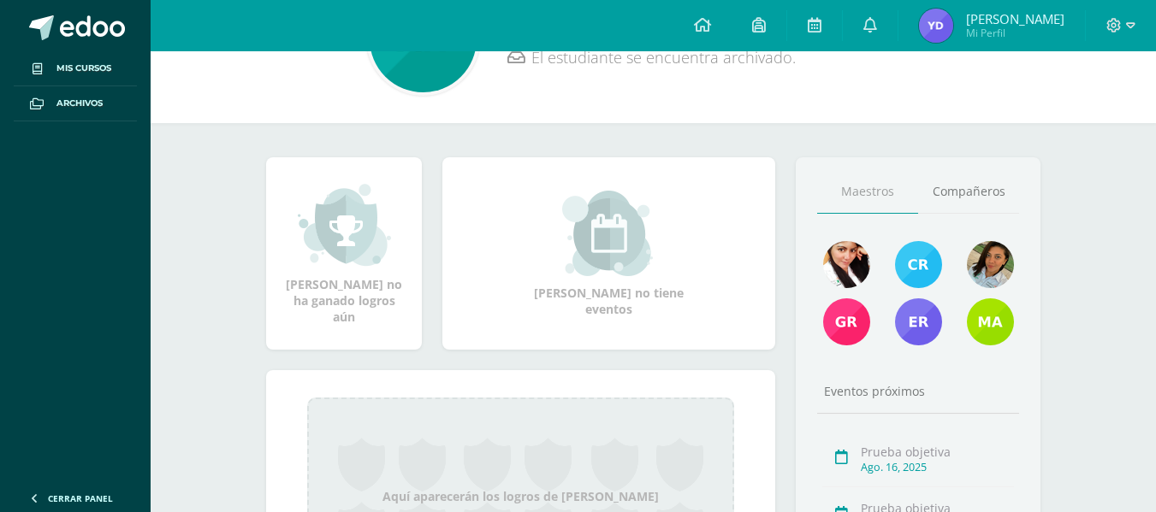
scroll to position [86, 0]
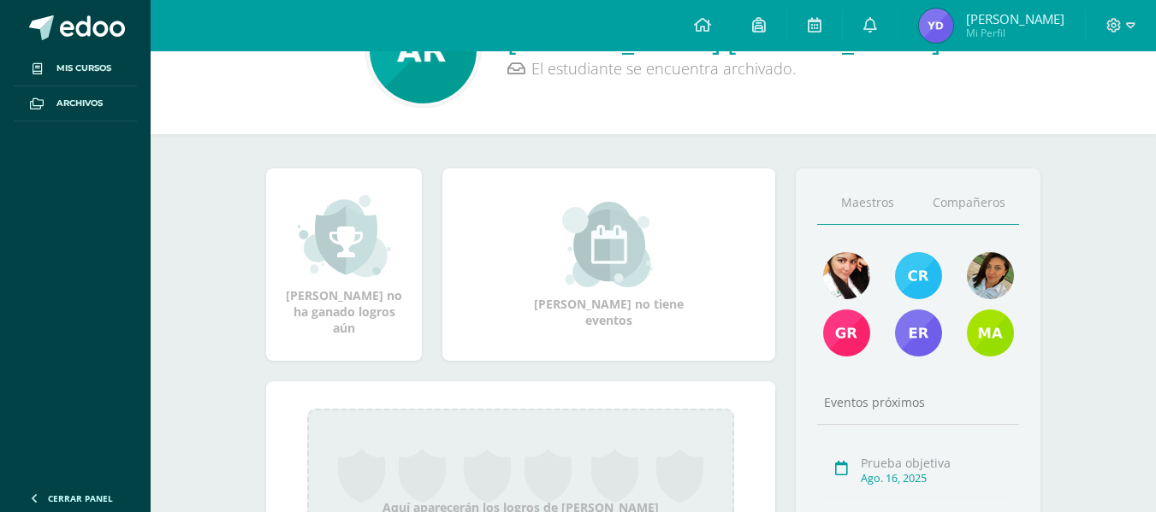
click at [995, 201] on link "Compañeros" at bounding box center [968, 203] width 101 height 44
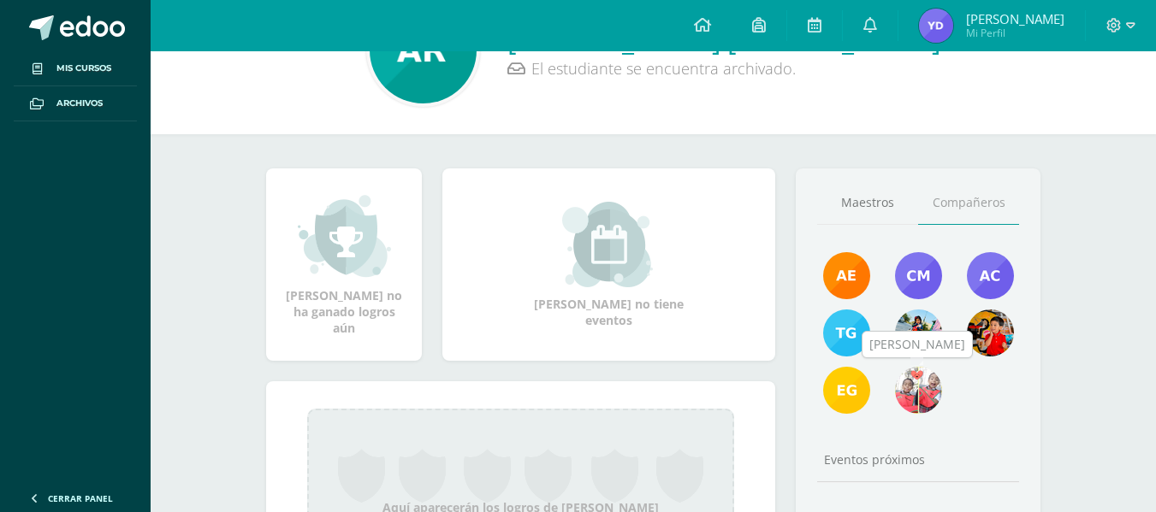
click at [913, 392] on img at bounding box center [918, 390] width 47 height 47
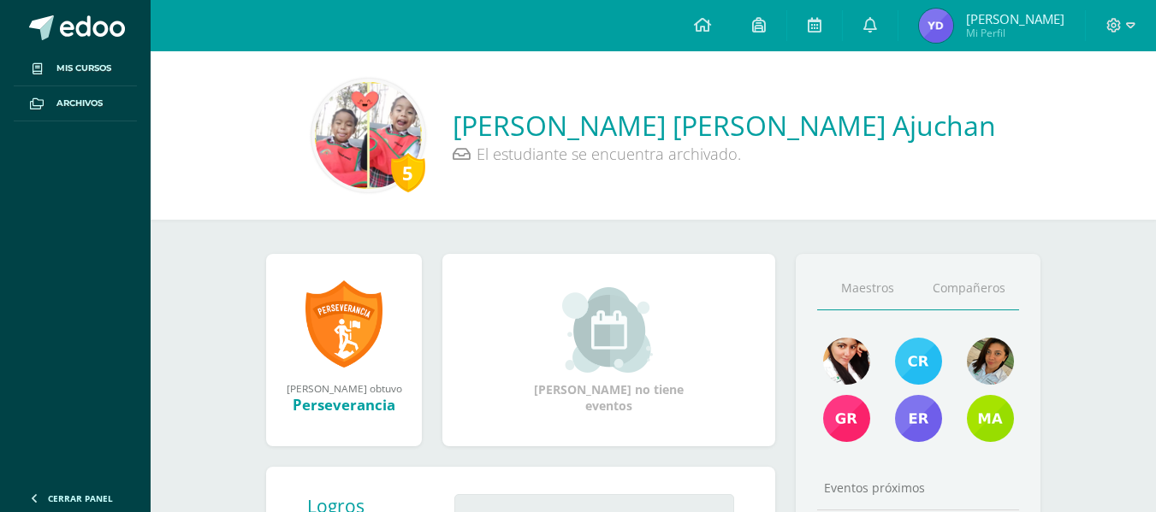
click at [967, 287] on link "Compañeros" at bounding box center [968, 289] width 101 height 44
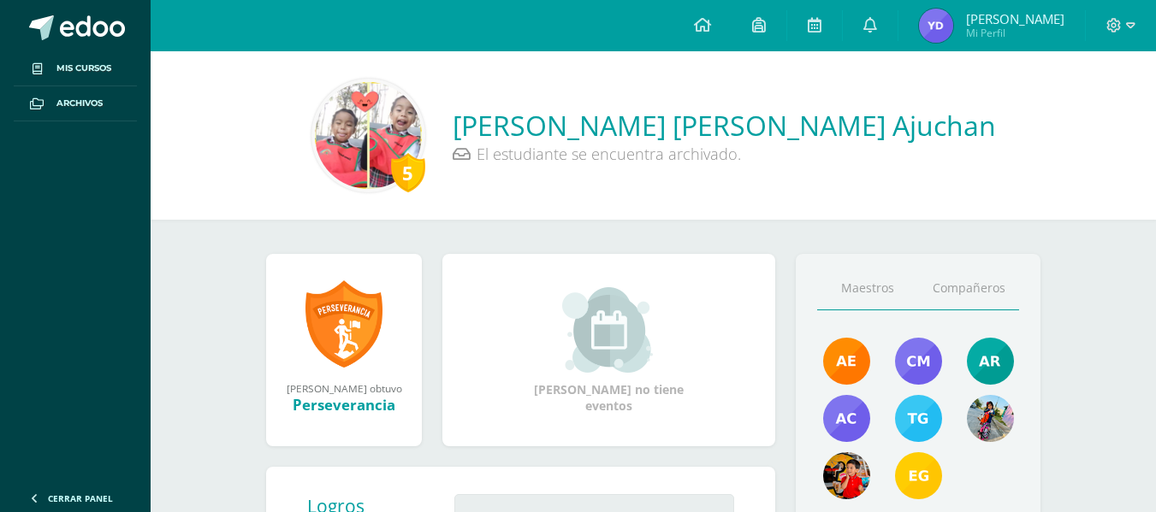
click at [867, 294] on link "Maestros" at bounding box center [867, 289] width 101 height 44
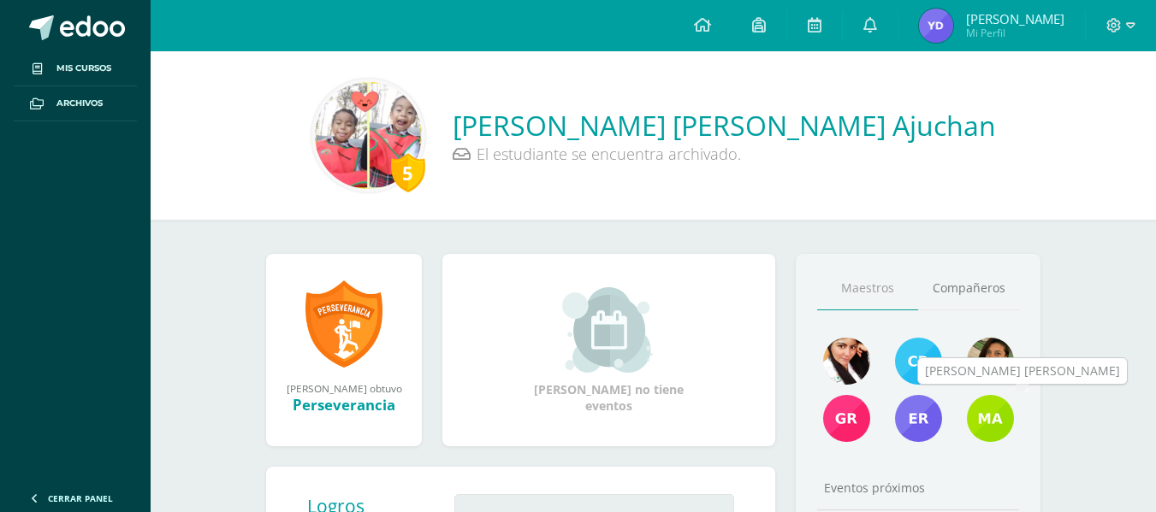
click at [990, 426] on img at bounding box center [990, 418] width 47 height 47
click at [77, 101] on span "Archivos" at bounding box center [79, 104] width 46 height 14
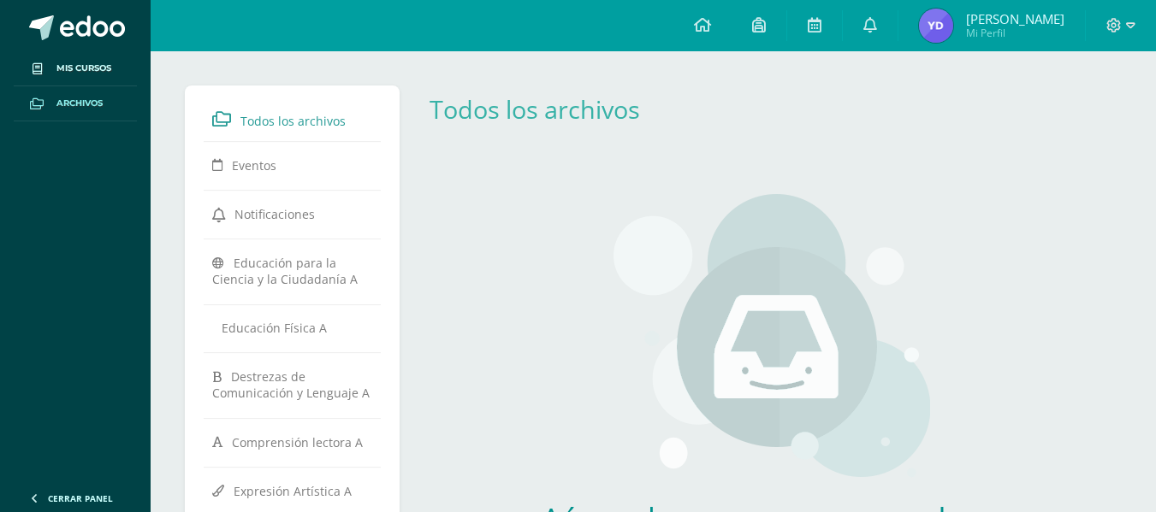
click at [946, 30] on img at bounding box center [936, 26] width 34 height 34
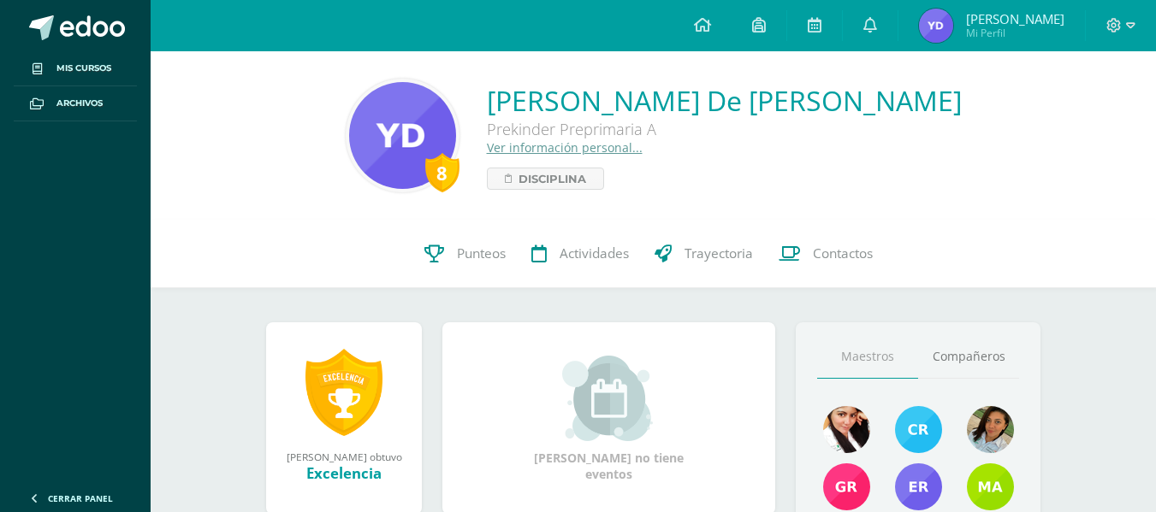
click at [428, 133] on img at bounding box center [402, 135] width 107 height 107
click at [589, 151] on link "Ver información personal..." at bounding box center [565, 147] width 156 height 16
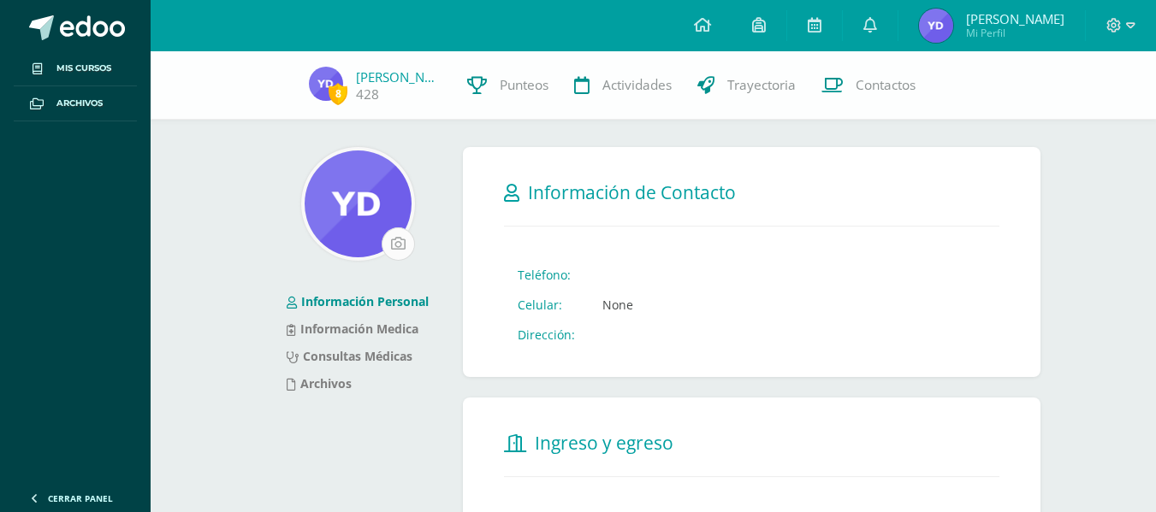
click at [390, 247] on input "file" at bounding box center [398, 244] width 32 height 32
type input "C:\fakepath\IMG_20250113_064848.jpg"
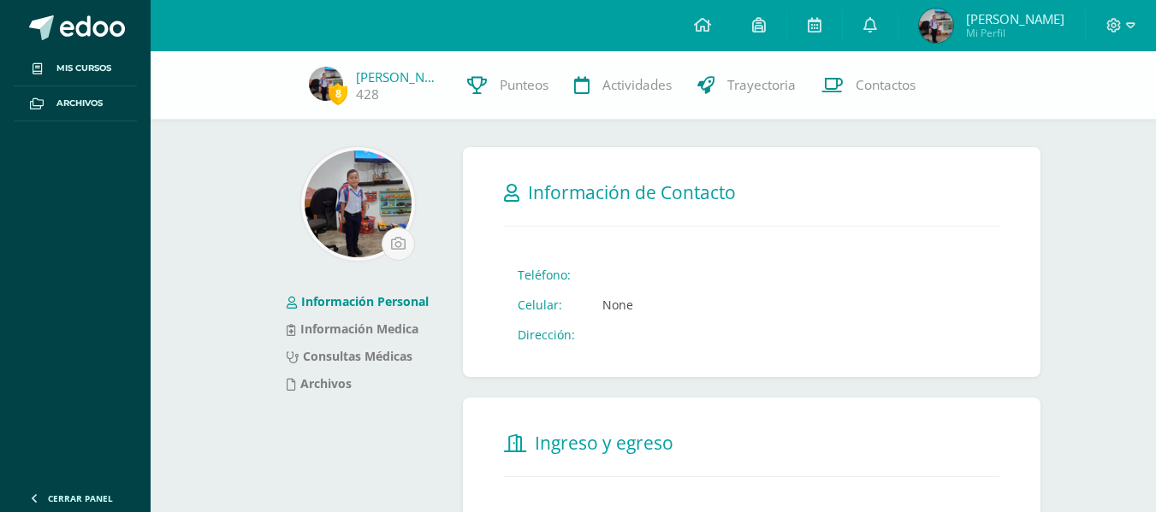
click at [980, 23] on span "[PERSON_NAME]" at bounding box center [1015, 18] width 98 height 17
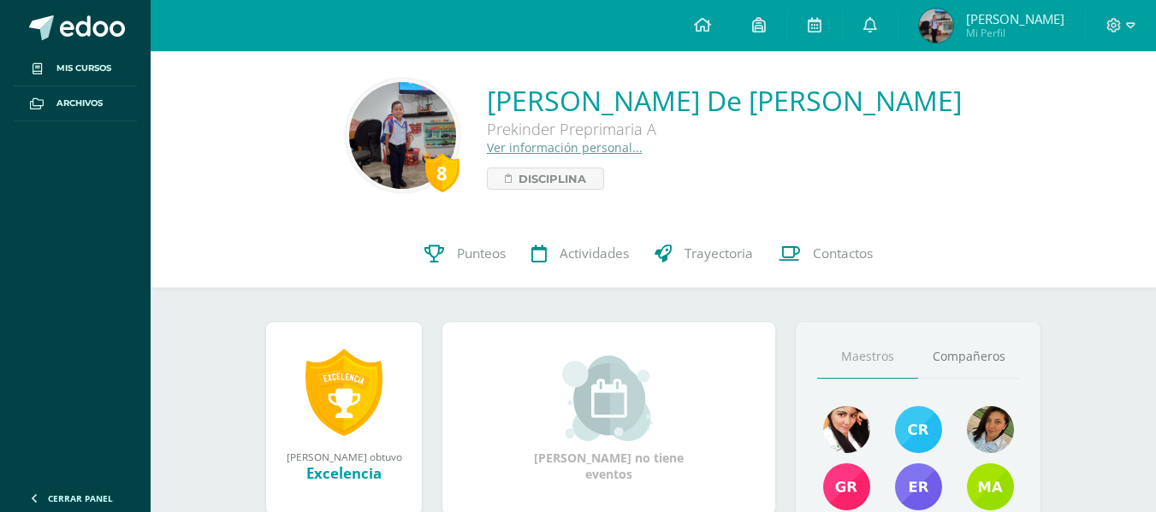
click at [440, 112] on img at bounding box center [402, 135] width 107 height 107
click at [642, 145] on link "Ver información personal..." at bounding box center [565, 147] width 156 height 16
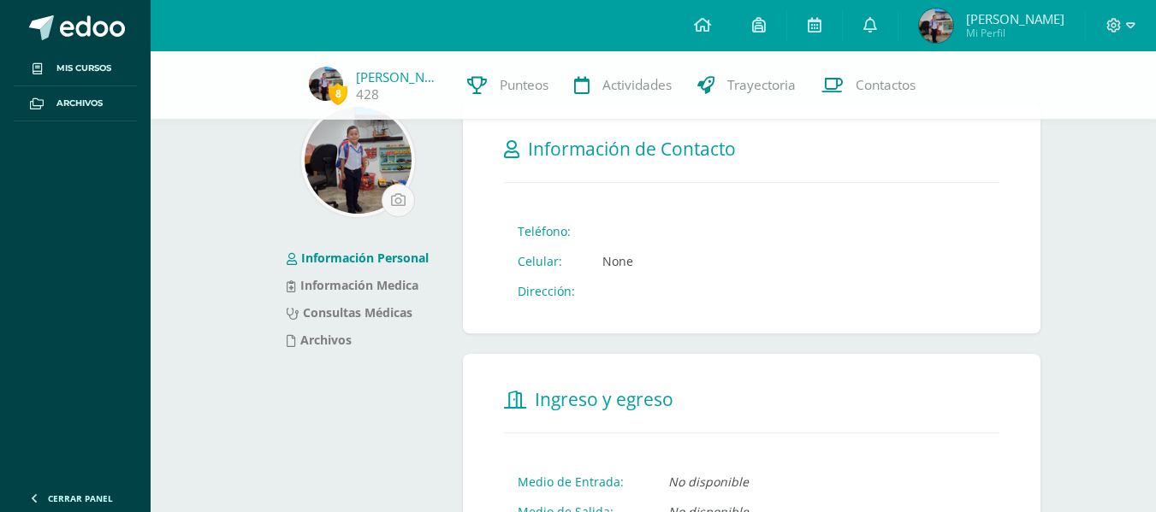
scroll to position [86, 0]
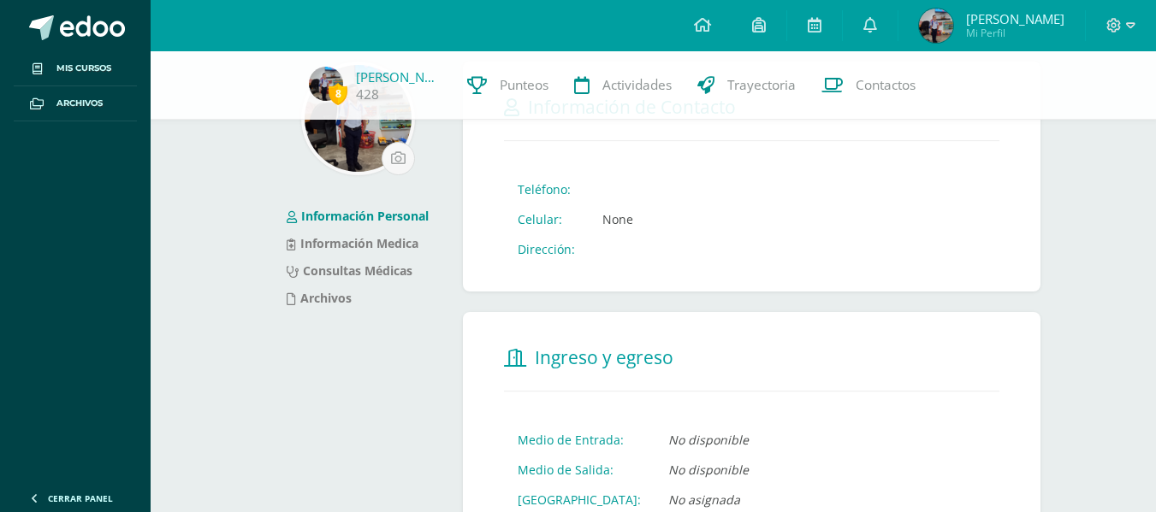
click at [617, 225] on td "None" at bounding box center [618, 219] width 58 height 30
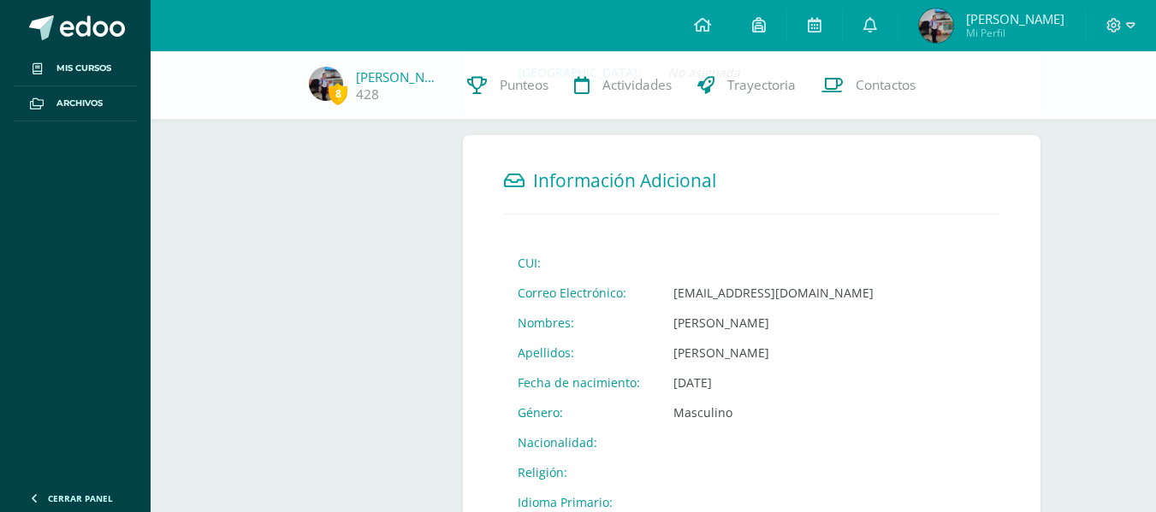
scroll to position [0, 0]
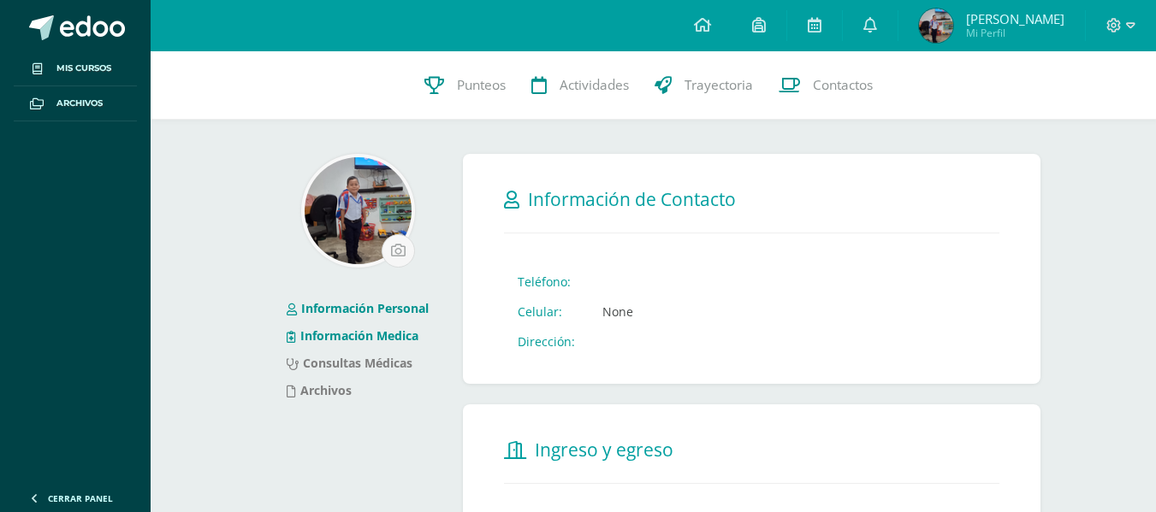
click at [315, 346] on li "Información Medica" at bounding box center [358, 336] width 142 height 27
click at [374, 334] on link "Información Medica" at bounding box center [353, 336] width 132 height 16
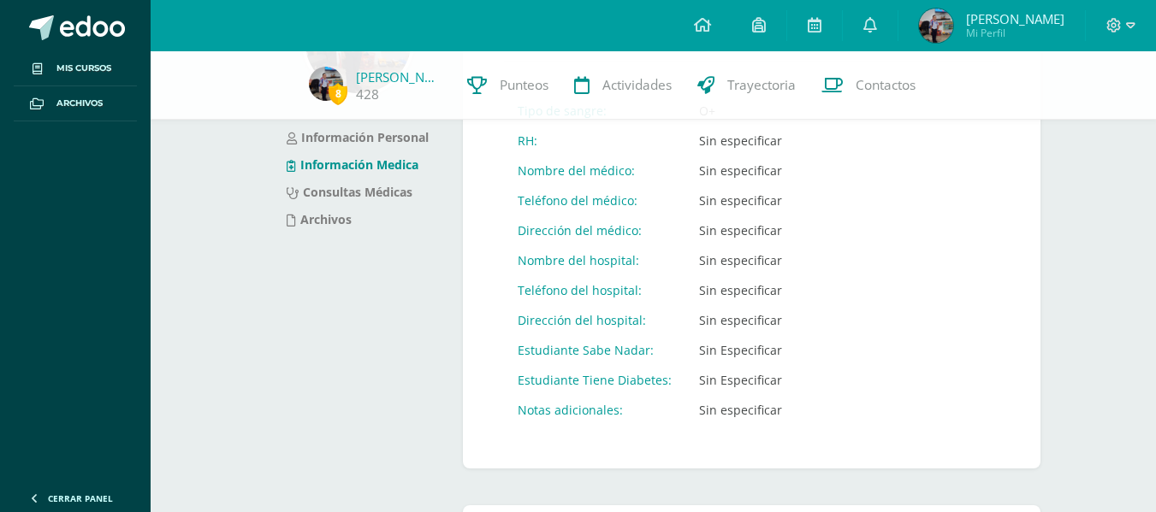
scroll to position [171, 0]
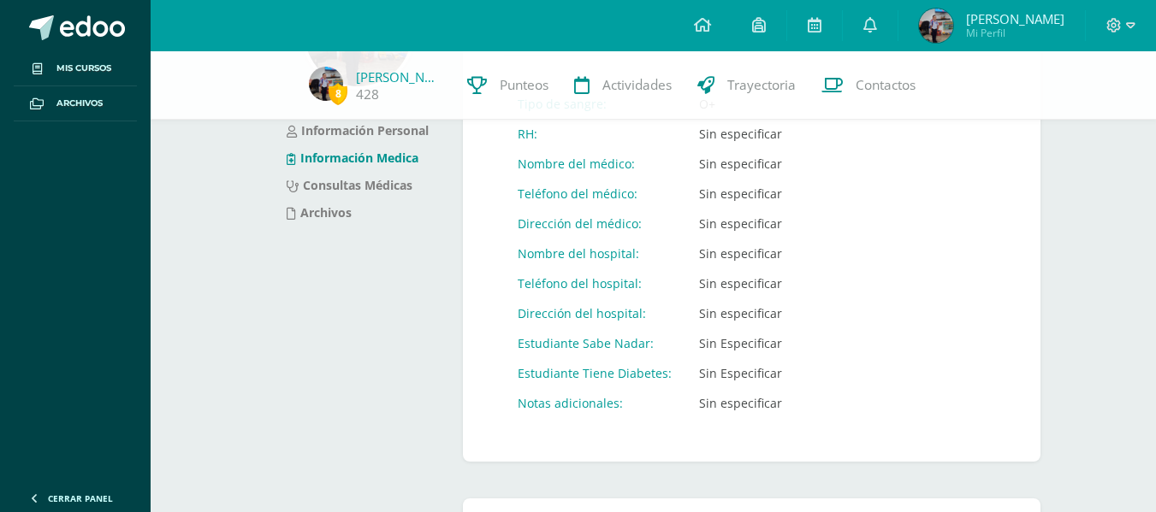
click at [772, 300] on td "Sin especificar" at bounding box center [740, 314] width 110 height 30
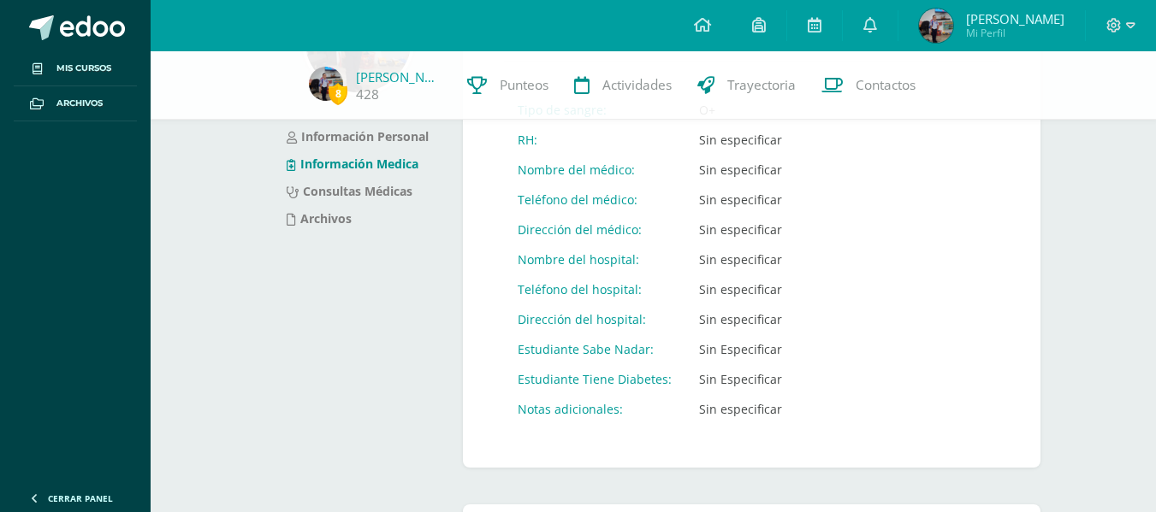
scroll to position [0, 0]
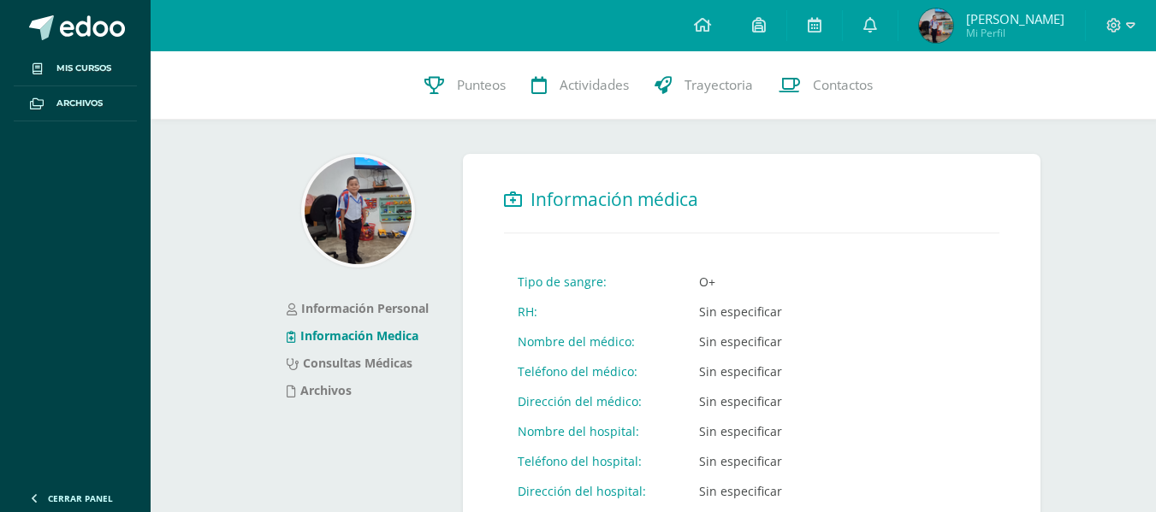
drag, startPoint x: 696, startPoint y: 308, endPoint x: 824, endPoint y: 310, distance: 127.5
click at [824, 310] on form "Información médica Tipo de sangre: O+ RH: Sin especificar Nombre del médico: Si…" at bounding box center [751, 397] width 577 height 486
click at [811, 298] on form "Información médica Tipo de sangre: O+ RH: Sin especificar Nombre del médico: Si…" at bounding box center [751, 397] width 577 height 486
click at [1137, 33] on div at bounding box center [1121, 25] width 70 height 51
click at [1128, 33] on span at bounding box center [1120, 25] width 29 height 19
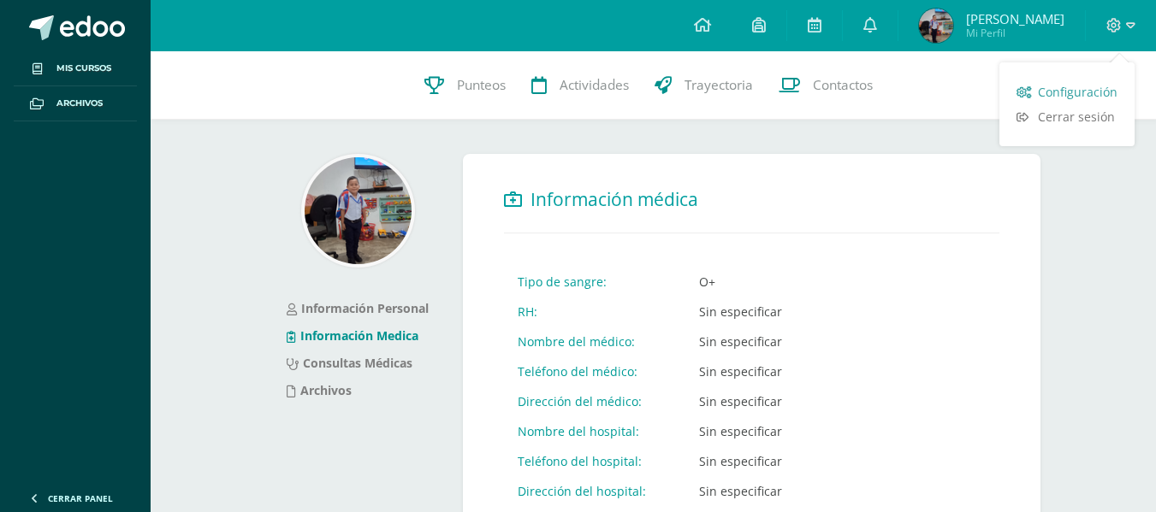
click at [1090, 93] on span "Configuración" at bounding box center [1078, 92] width 80 height 16
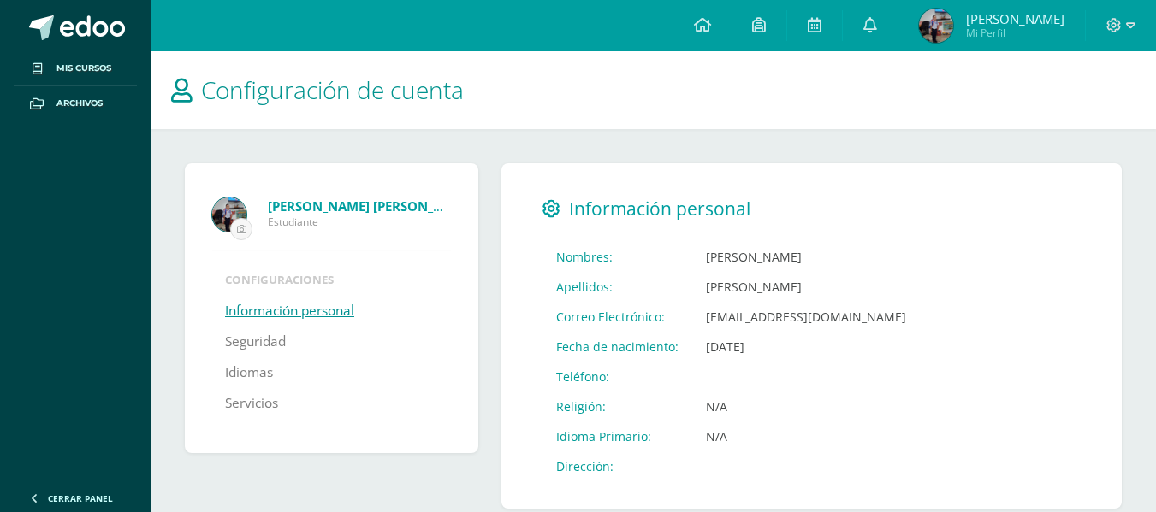
click at [636, 216] on span "Información personal" at bounding box center [659, 209] width 181 height 24
click at [554, 214] on icon at bounding box center [551, 209] width 18 height 18
click at [532, 209] on div "Información personal Nombres: [PERSON_NAME]: [PERSON_NAME] Electrónico: [EMAIL_…" at bounding box center [811, 336] width 620 height 346
click at [245, 85] on span "Configuración de cuenta" at bounding box center [332, 90] width 263 height 33
click at [387, 104] on span "Configuración de cuenta" at bounding box center [332, 90] width 263 height 33
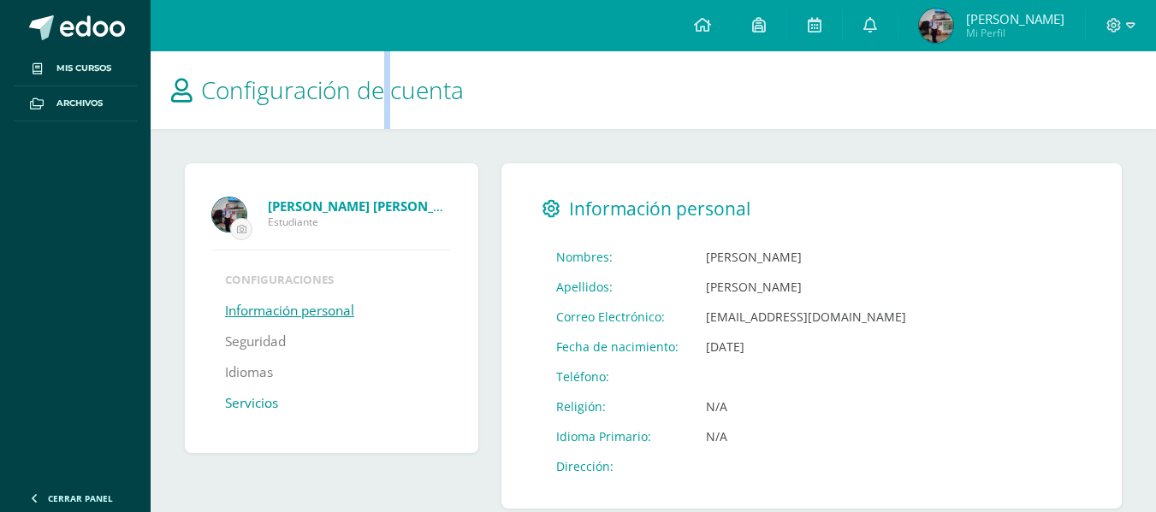
click at [252, 397] on link "Servicios" at bounding box center [251, 403] width 53 height 31
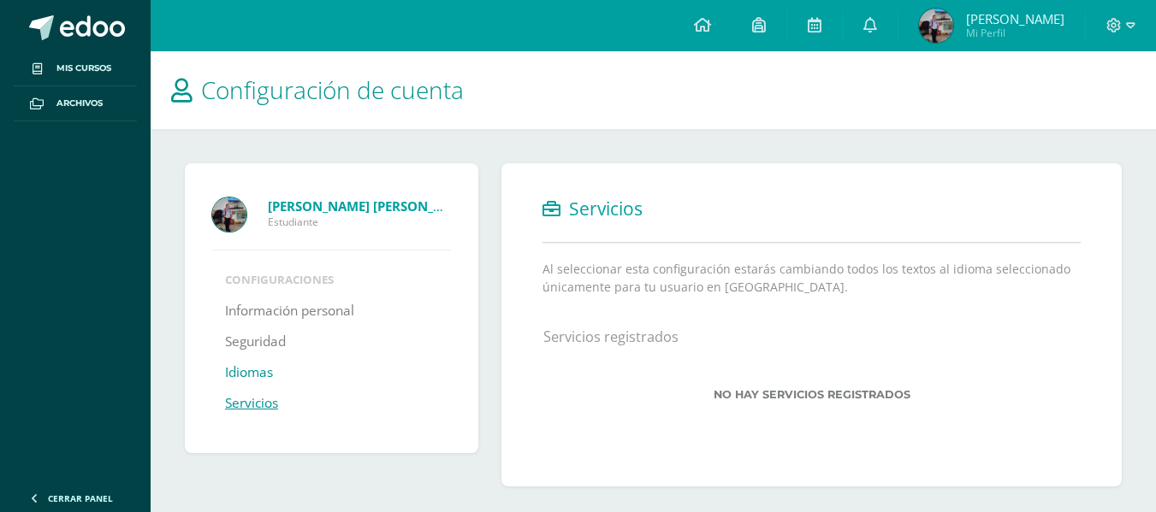
click at [244, 373] on link "Idiomas" at bounding box center [249, 373] width 48 height 31
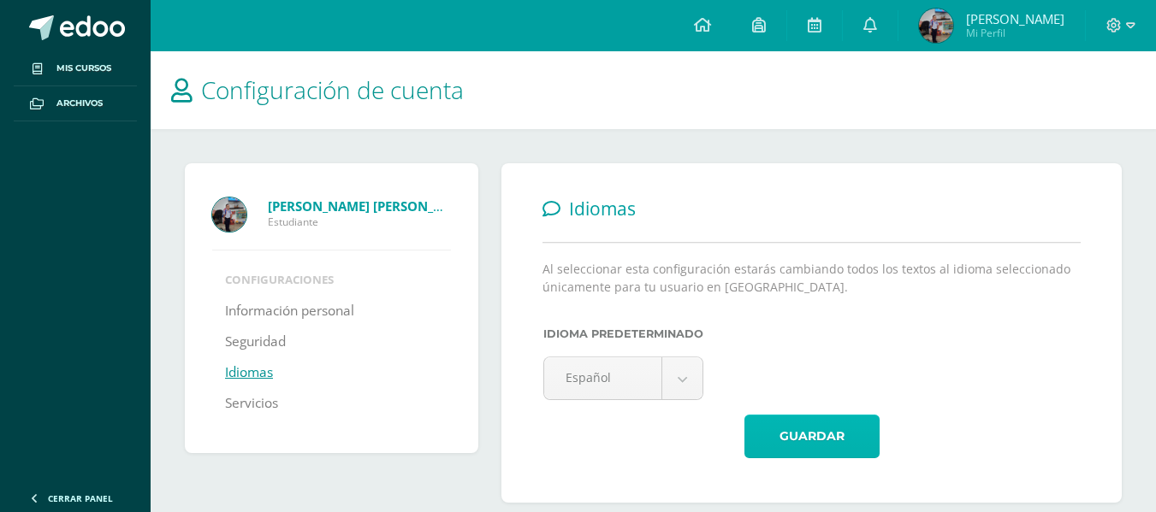
click at [796, 440] on button "Guardar" at bounding box center [811, 437] width 135 height 44
click at [264, 346] on link "Seguridad" at bounding box center [255, 342] width 61 height 31
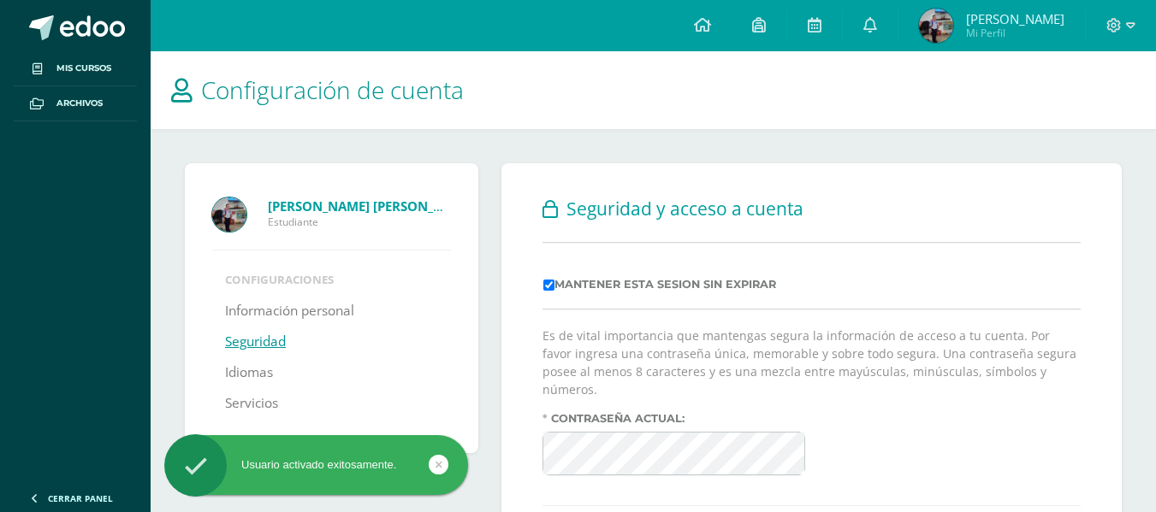
click at [269, 289] on ul "Configuraciones Información personal Seguridad Idiomas Servicios" at bounding box center [331, 345] width 239 height 147
click at [269, 299] on link "Información personal" at bounding box center [289, 311] width 129 height 31
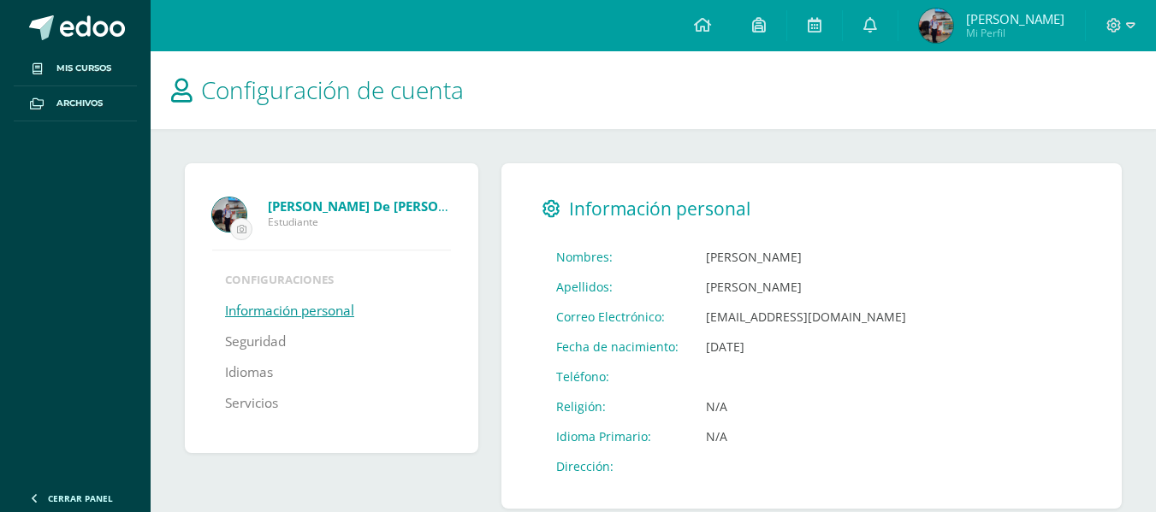
click at [317, 203] on strong "[PERSON_NAME] De [PERSON_NAME]" at bounding box center [382, 206] width 228 height 17
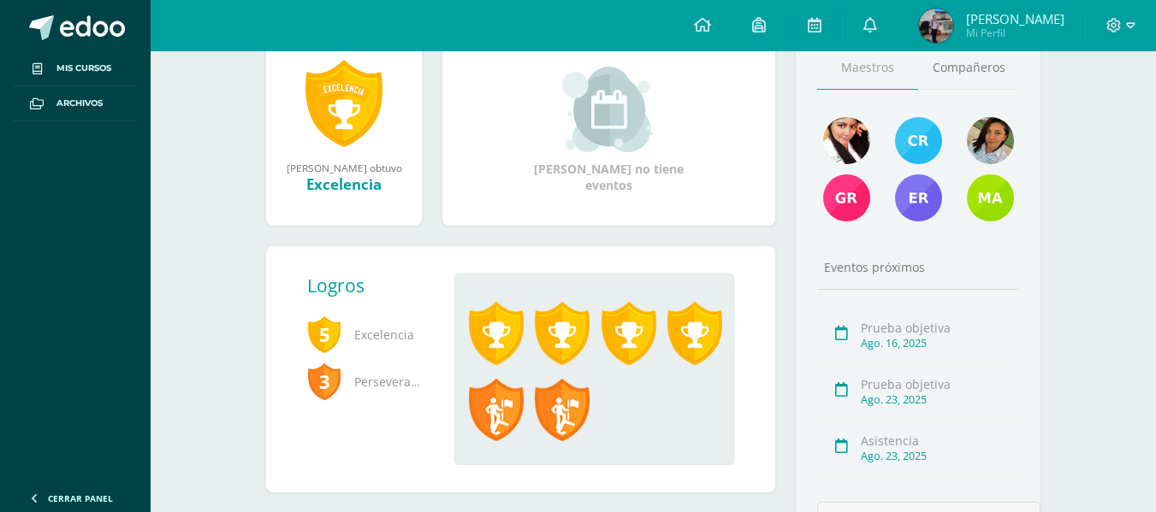
scroll to position [342, 0]
